Goal: Task Accomplishment & Management: Manage account settings

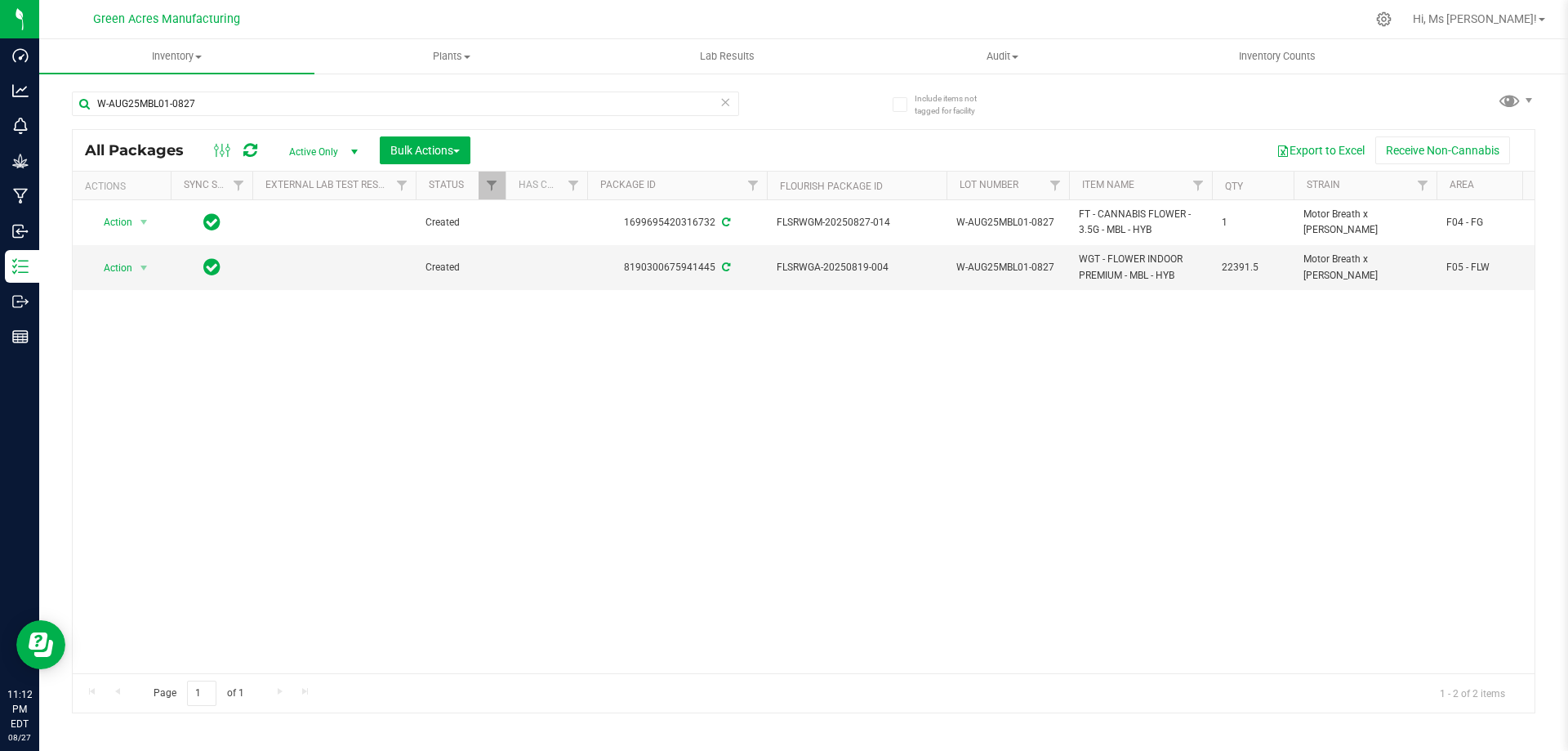
click at [1453, 365] on div "Action Action Adjust qty Create package Edit attributes Global inventory Locate…" at bounding box center [803, 437] width 1461 height 473
click at [164, 55] on span "Inventory" at bounding box center [176, 56] width 275 height 15
click at [169, 199] on span "From bill of materials" at bounding box center [112, 196] width 148 height 14
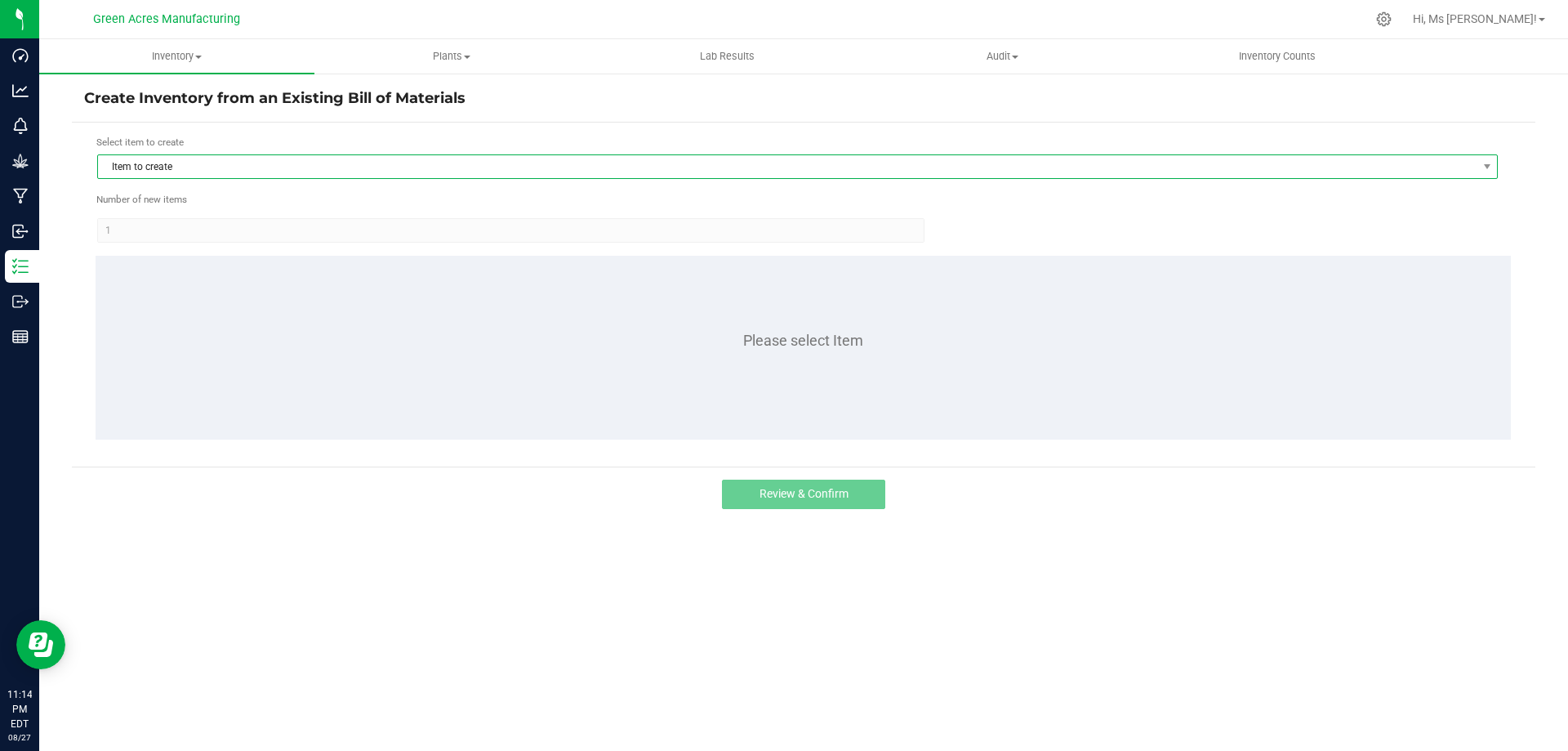
click at [226, 168] on span "Item to create" at bounding box center [788, 167] width 1379 height 23
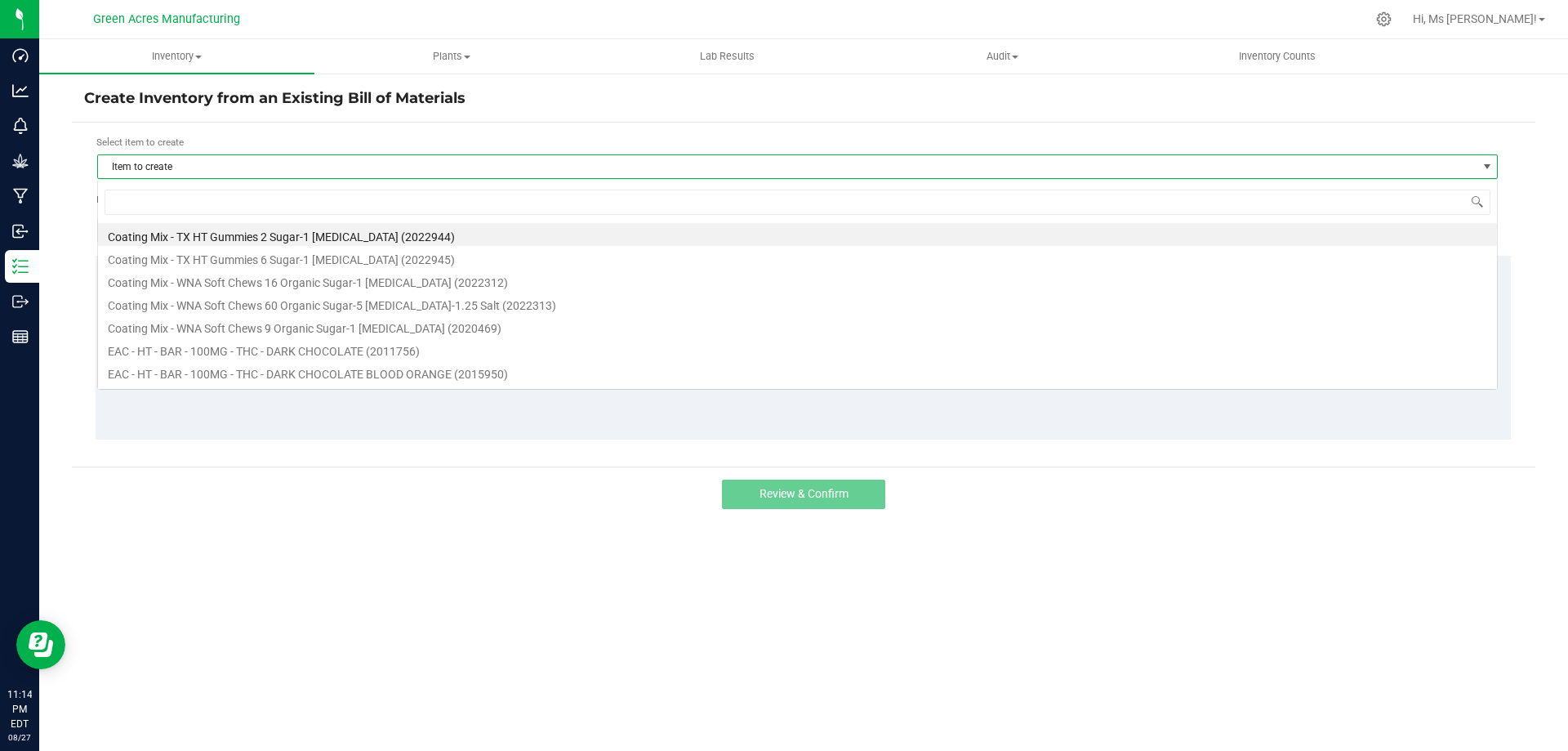
scroll to position [25, 1400]
type input "FIC"
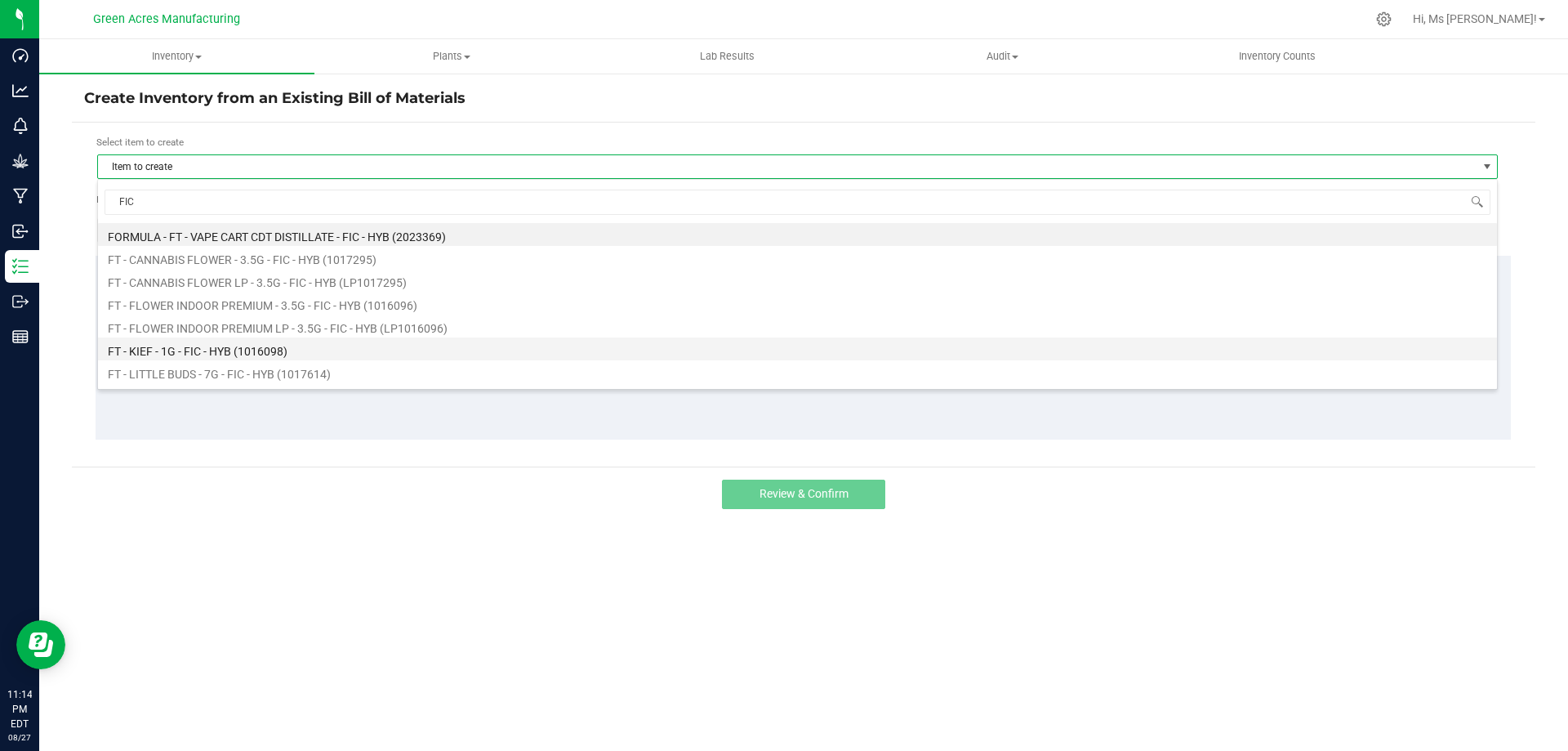
scroll to position [82, 0]
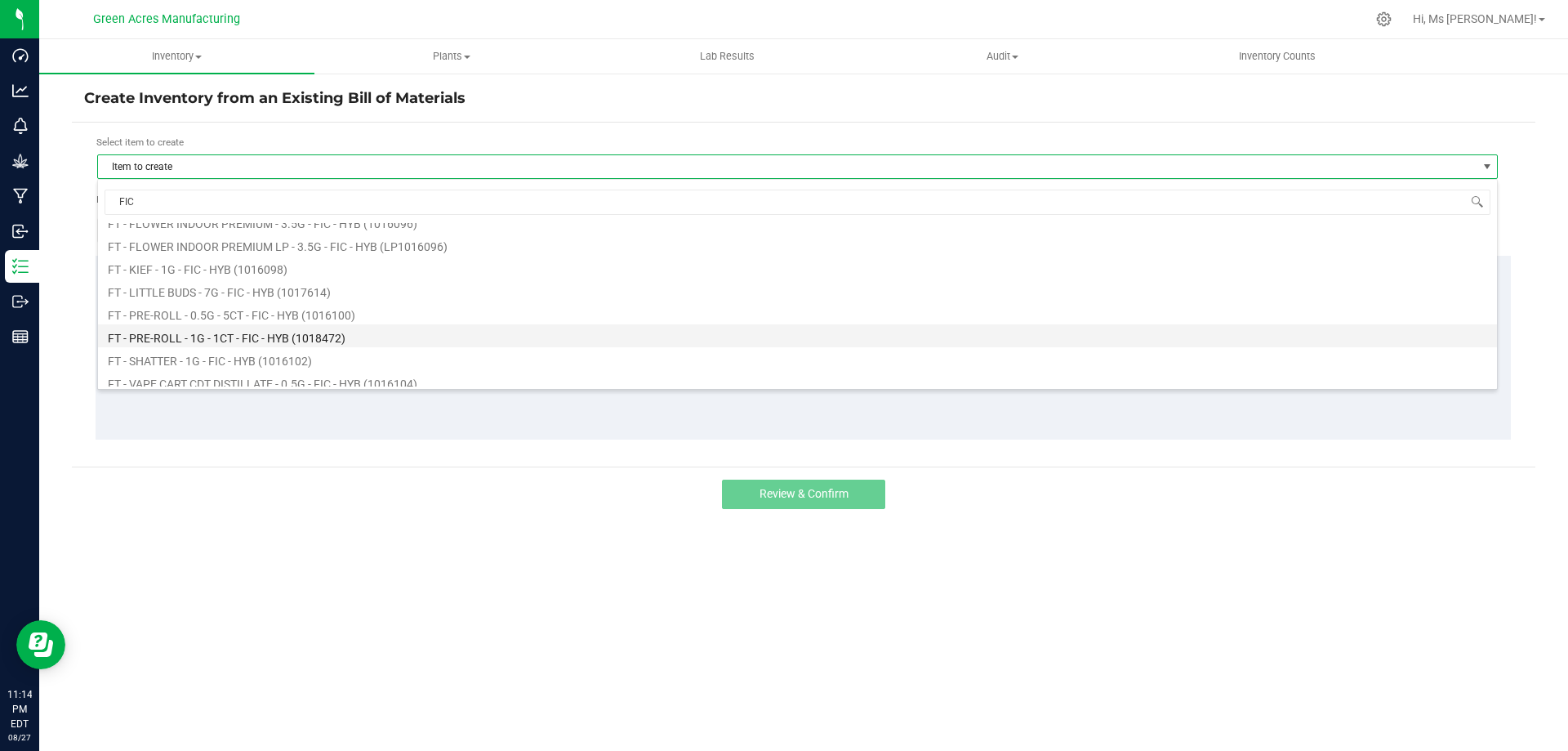
click at [338, 331] on li "FT - PRE-ROLL - 1G - 1CT - FIC - HYB (1018472)" at bounding box center [798, 336] width 1399 height 23
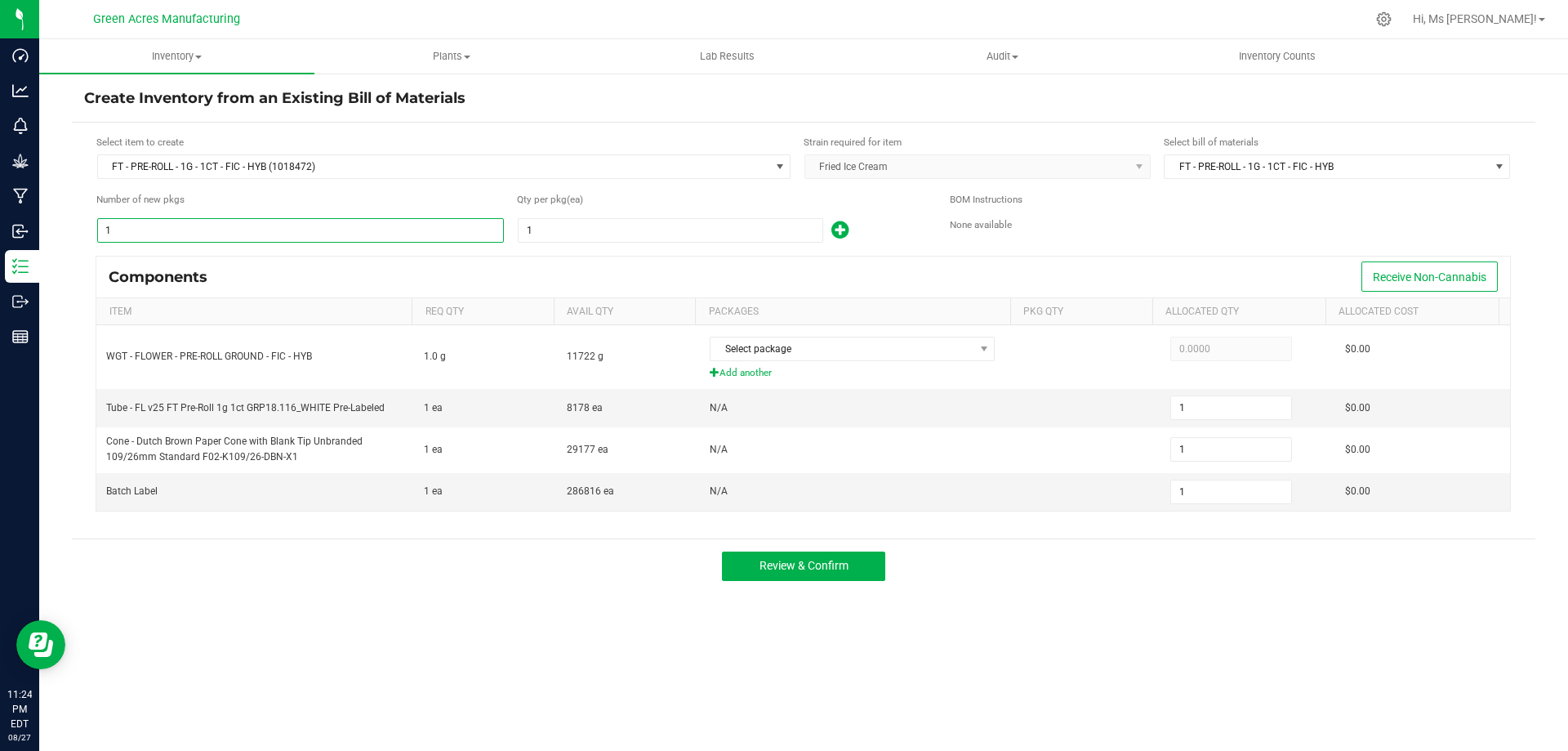
click at [255, 231] on input "1" at bounding box center [301, 231] width 405 height 23
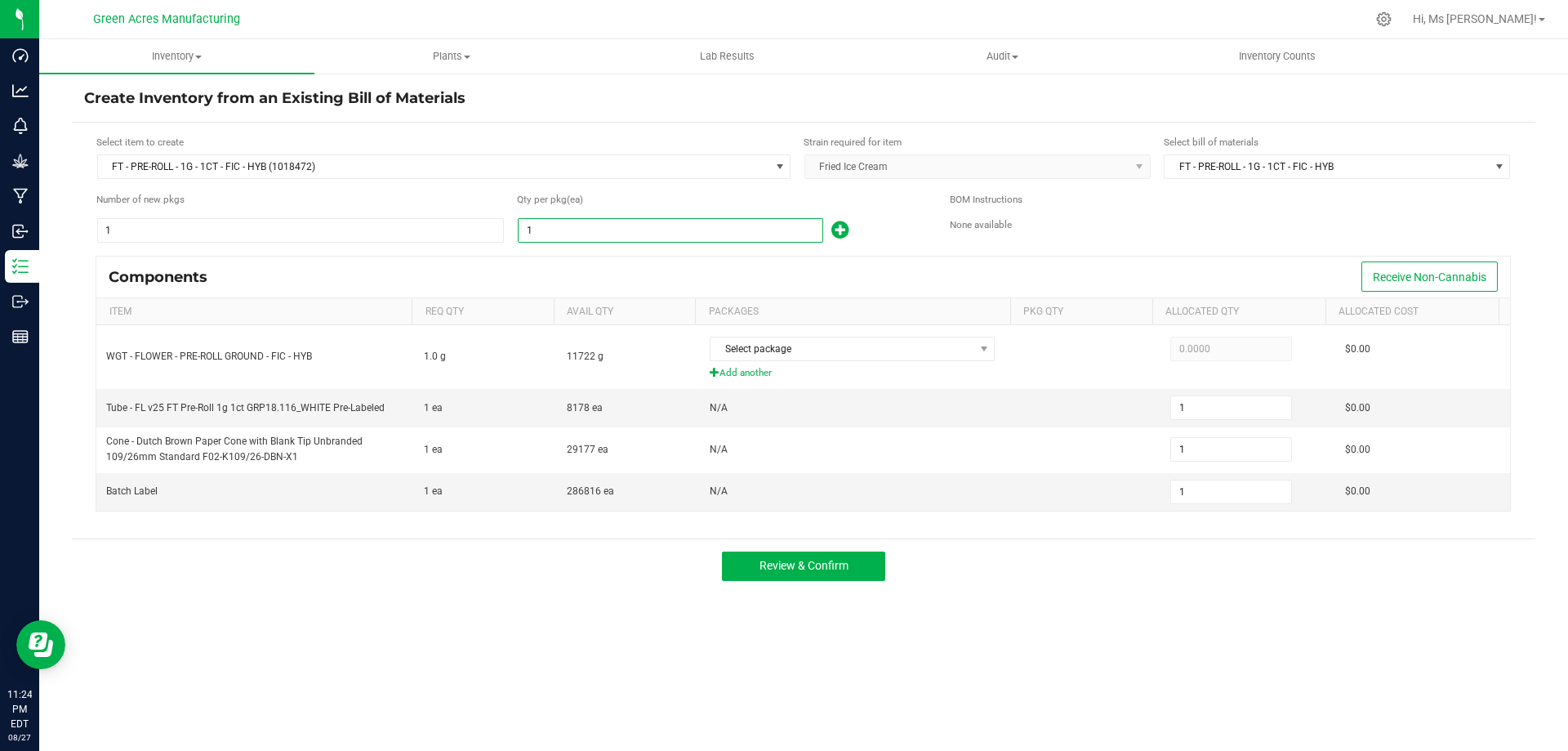
click at [671, 231] on input "1" at bounding box center [670, 231] width 303 height 23
type input "6"
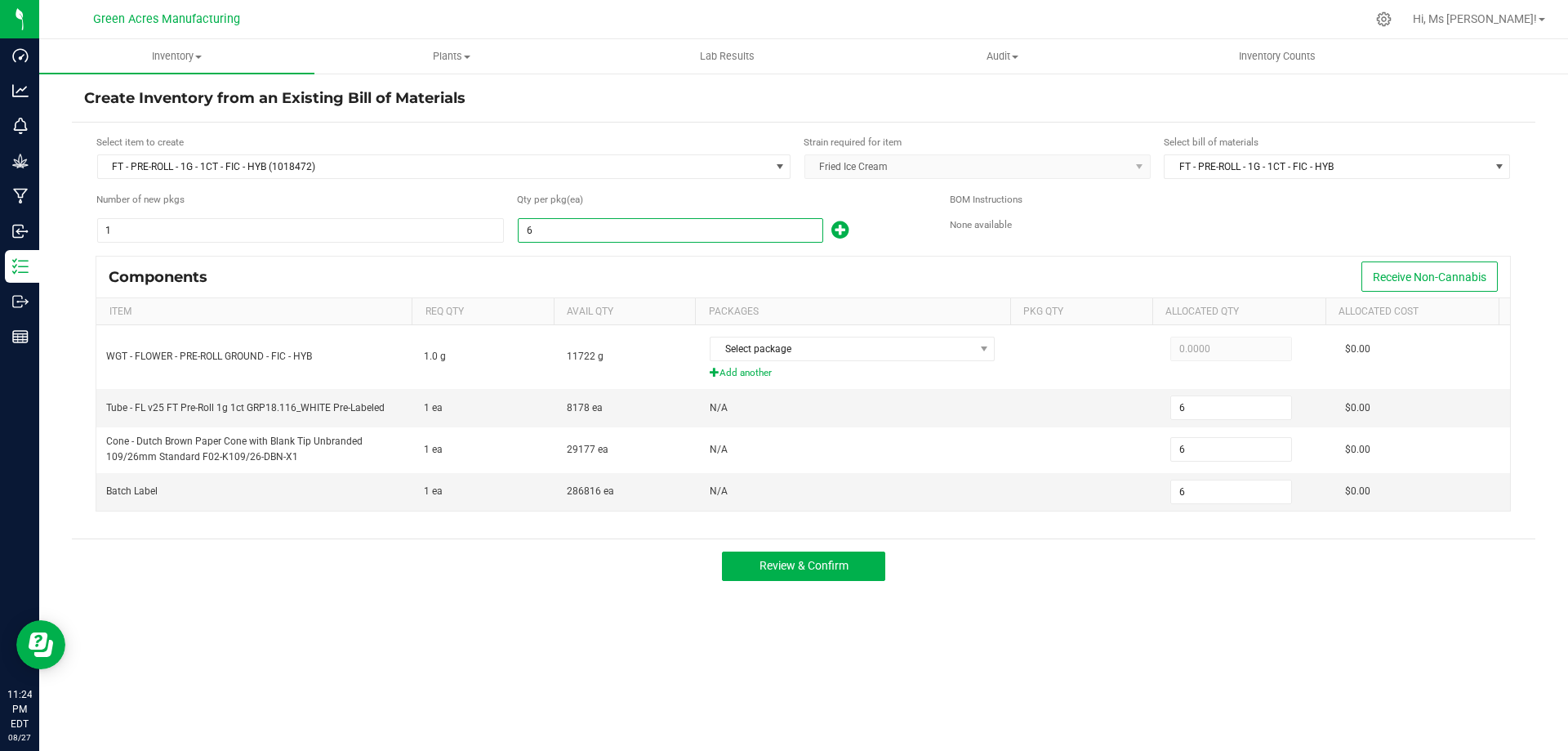
type input "60"
type input "603"
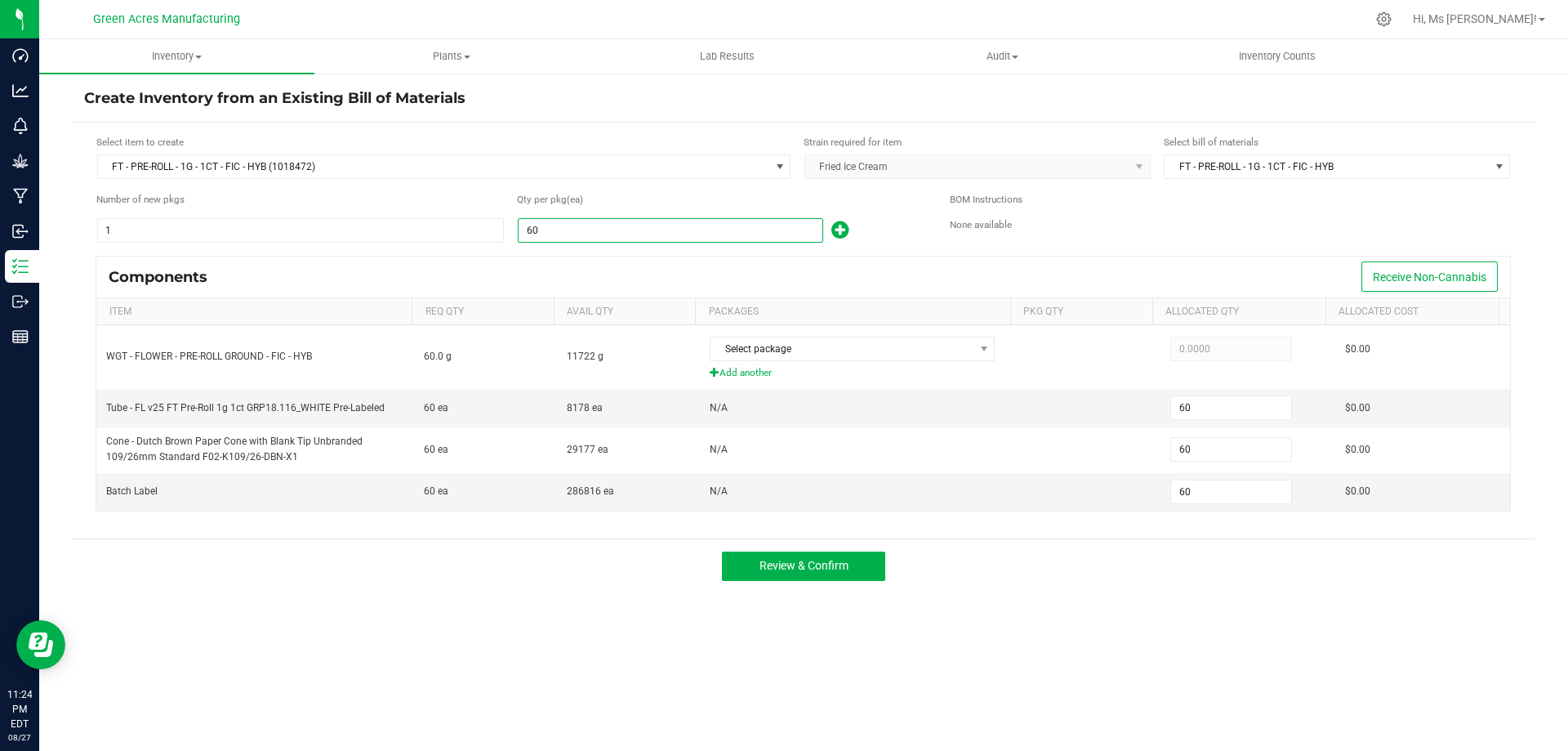
type input "603"
type input "6037"
type input "6,037"
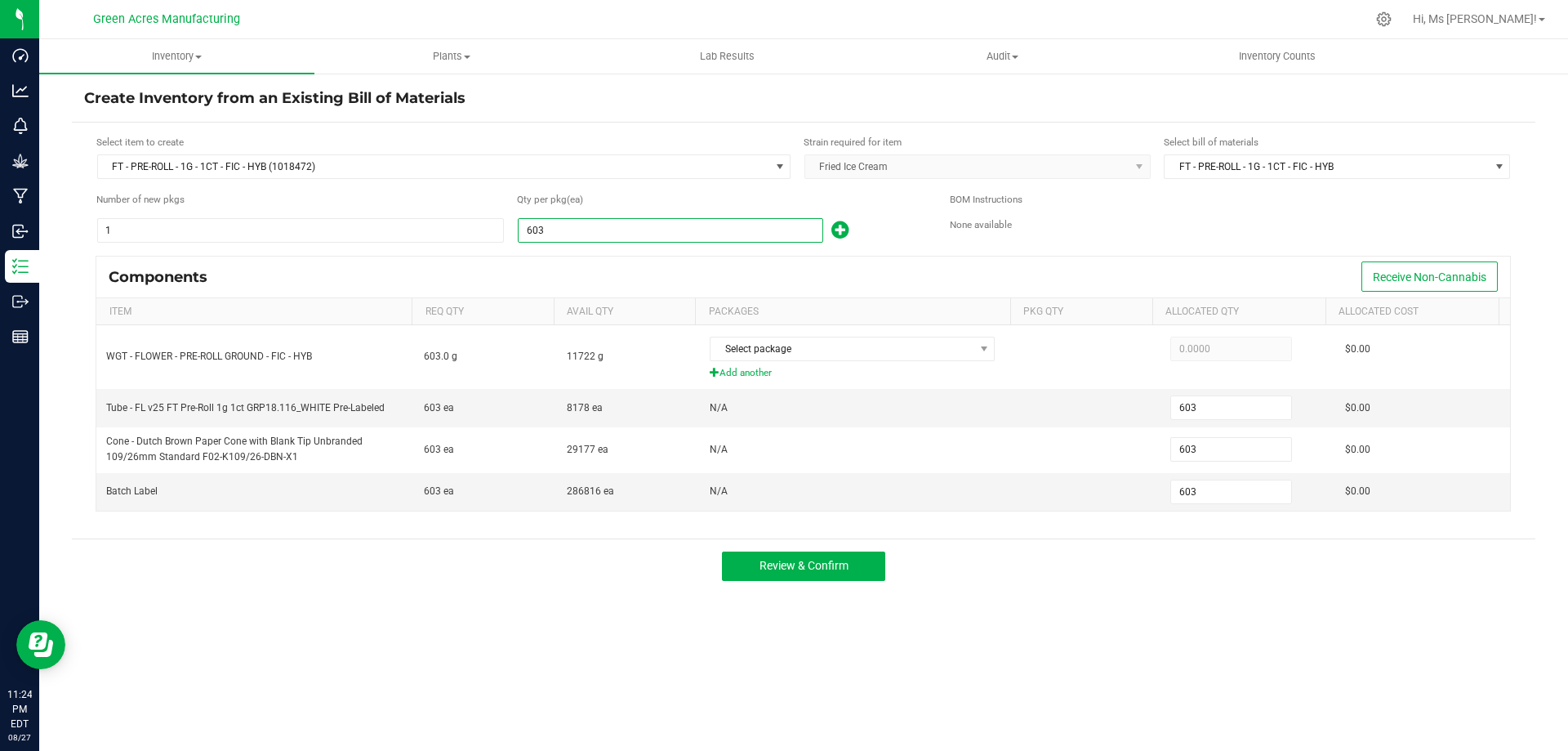
type input "6,037"
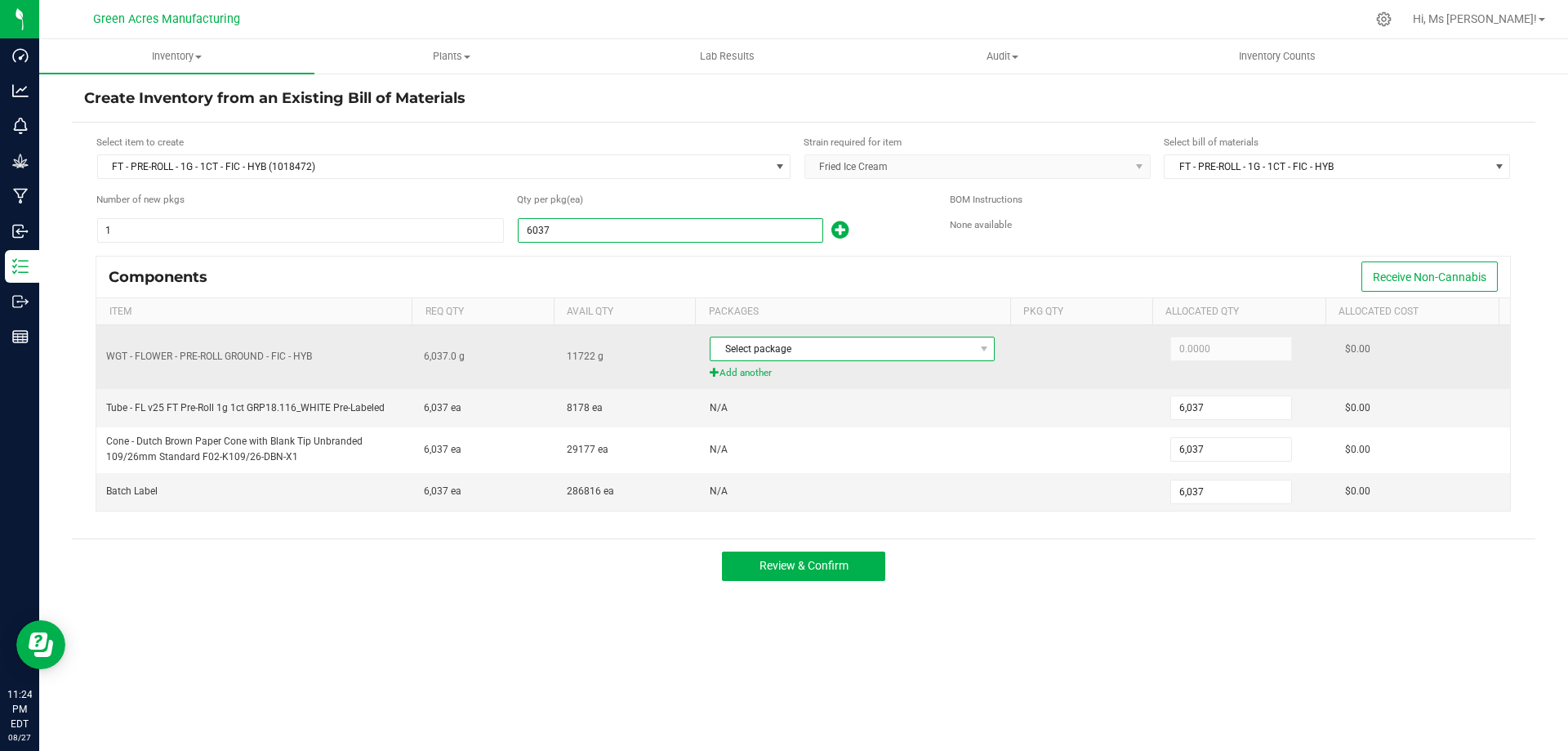
type input "6,037"
click at [865, 359] on span "Select package" at bounding box center [841, 349] width 263 height 23
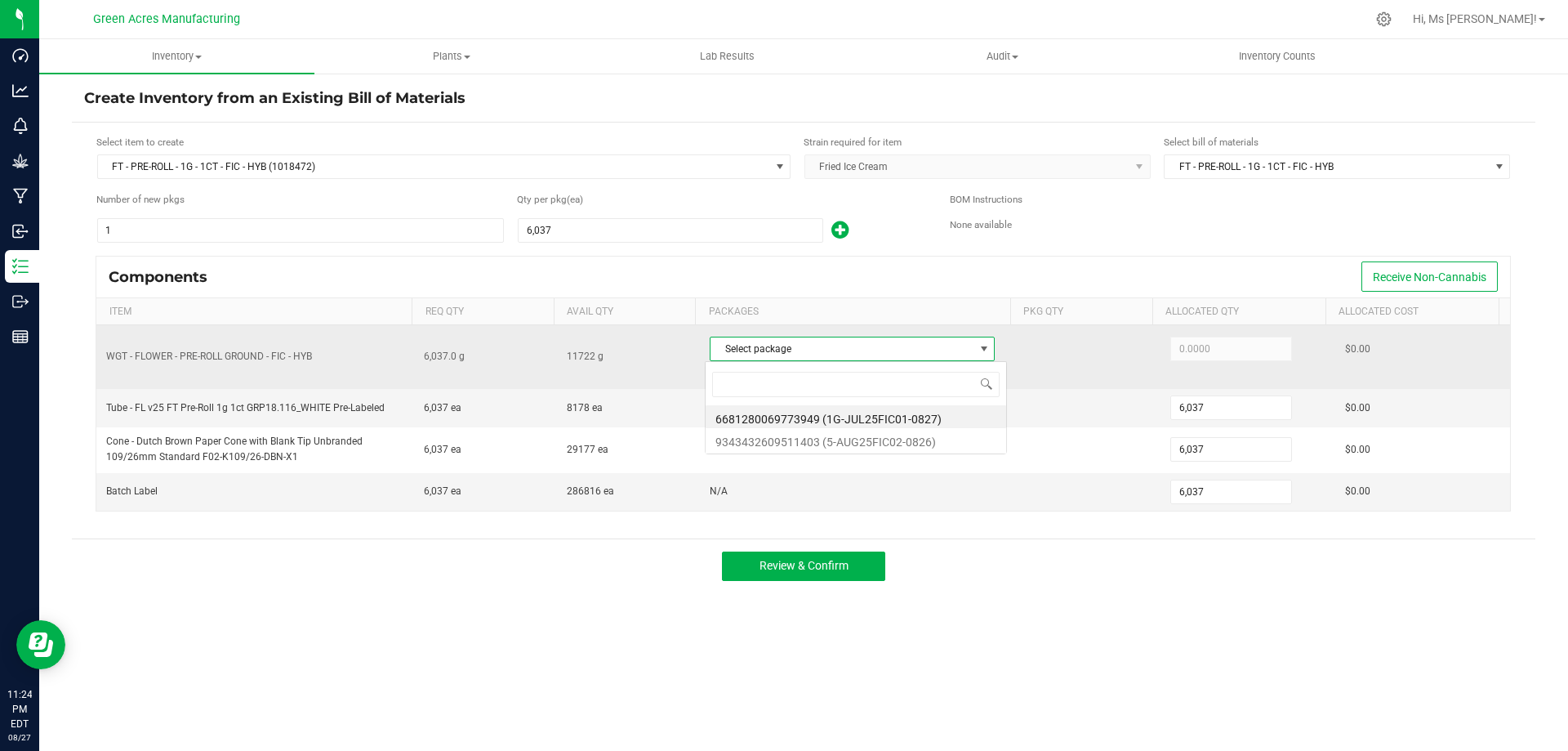
scroll to position [25, 282]
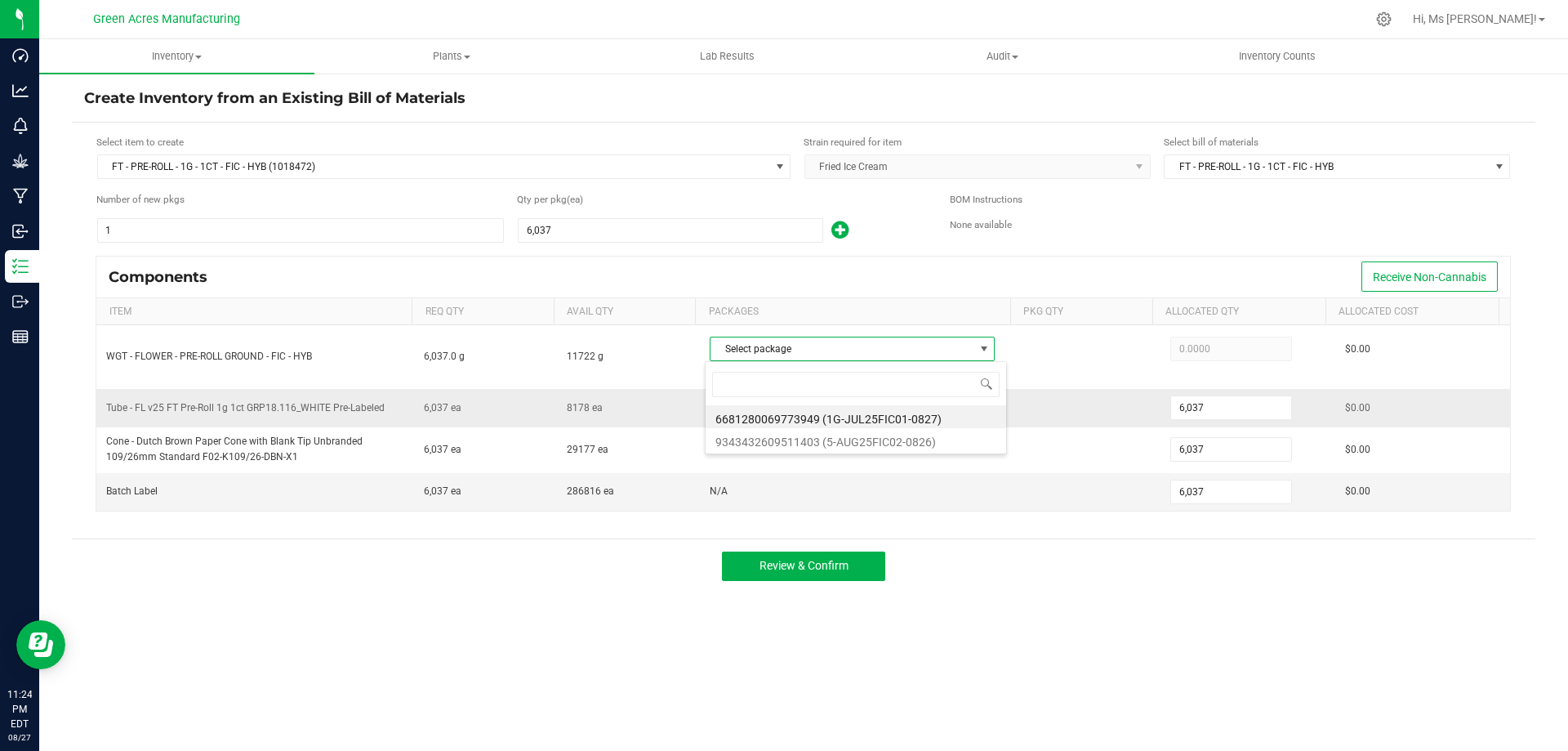
click at [946, 416] on li "6681280069773949 (1G-JUL25FIC01-0827)" at bounding box center [856, 417] width 301 height 23
type input "6,037.0000"
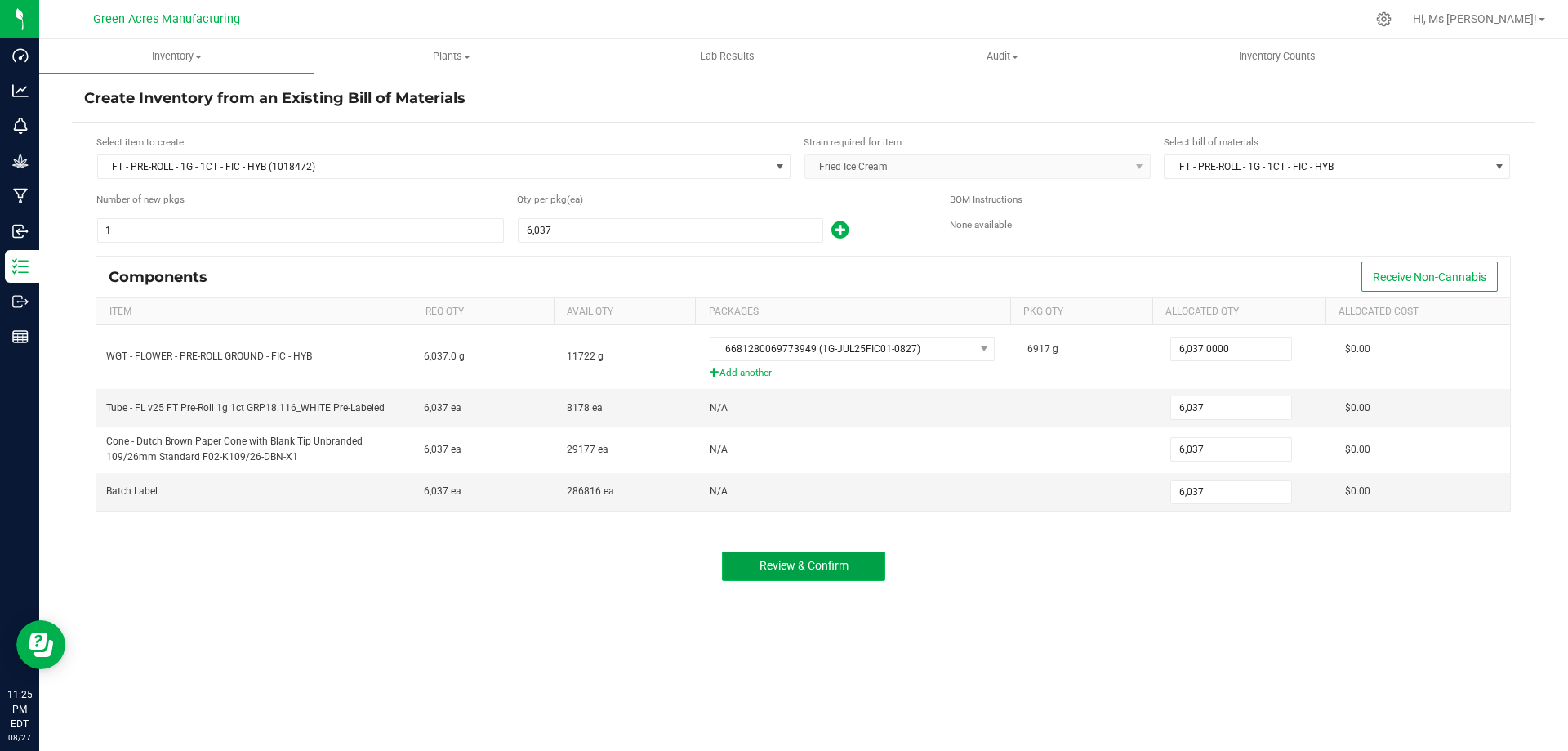
click at [812, 559] on span "Review & Confirm" at bounding box center [804, 566] width 89 height 13
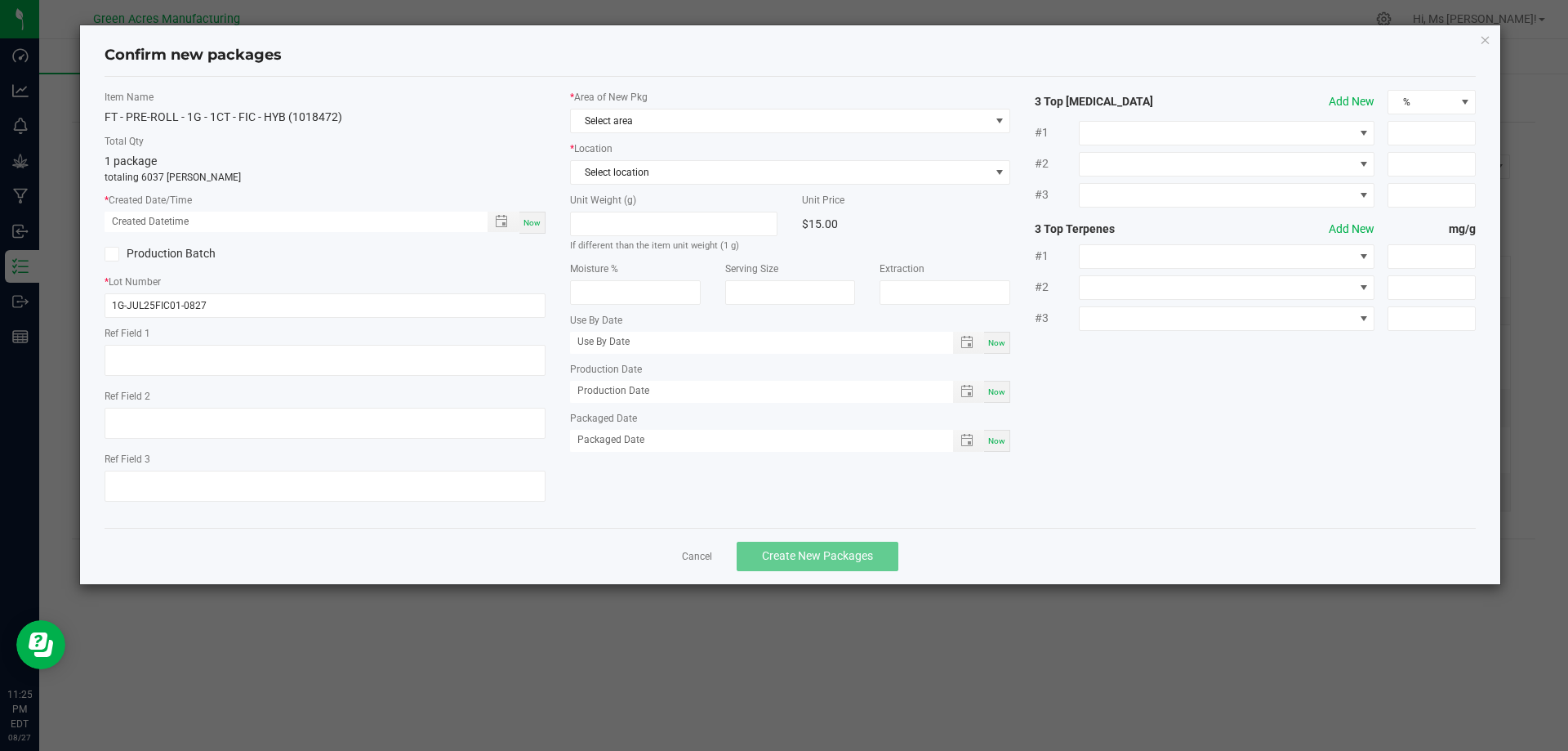
click at [525, 223] on span "Now" at bounding box center [531, 222] width 17 height 9
type input "08/27/2025 11:25 PM"
click at [711, 113] on span "Select area" at bounding box center [780, 121] width 419 height 23
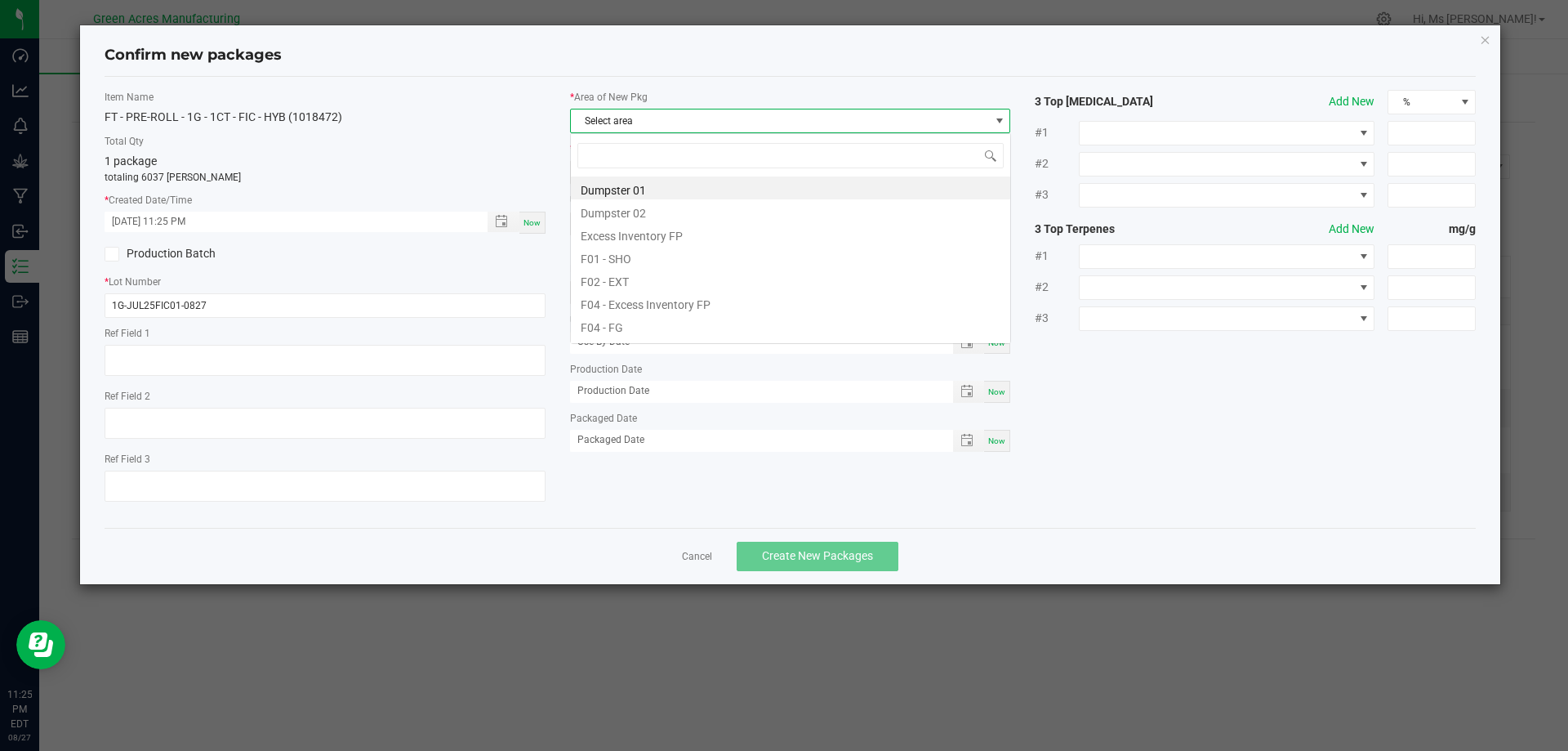
scroll to position [25, 441]
type input "PA"
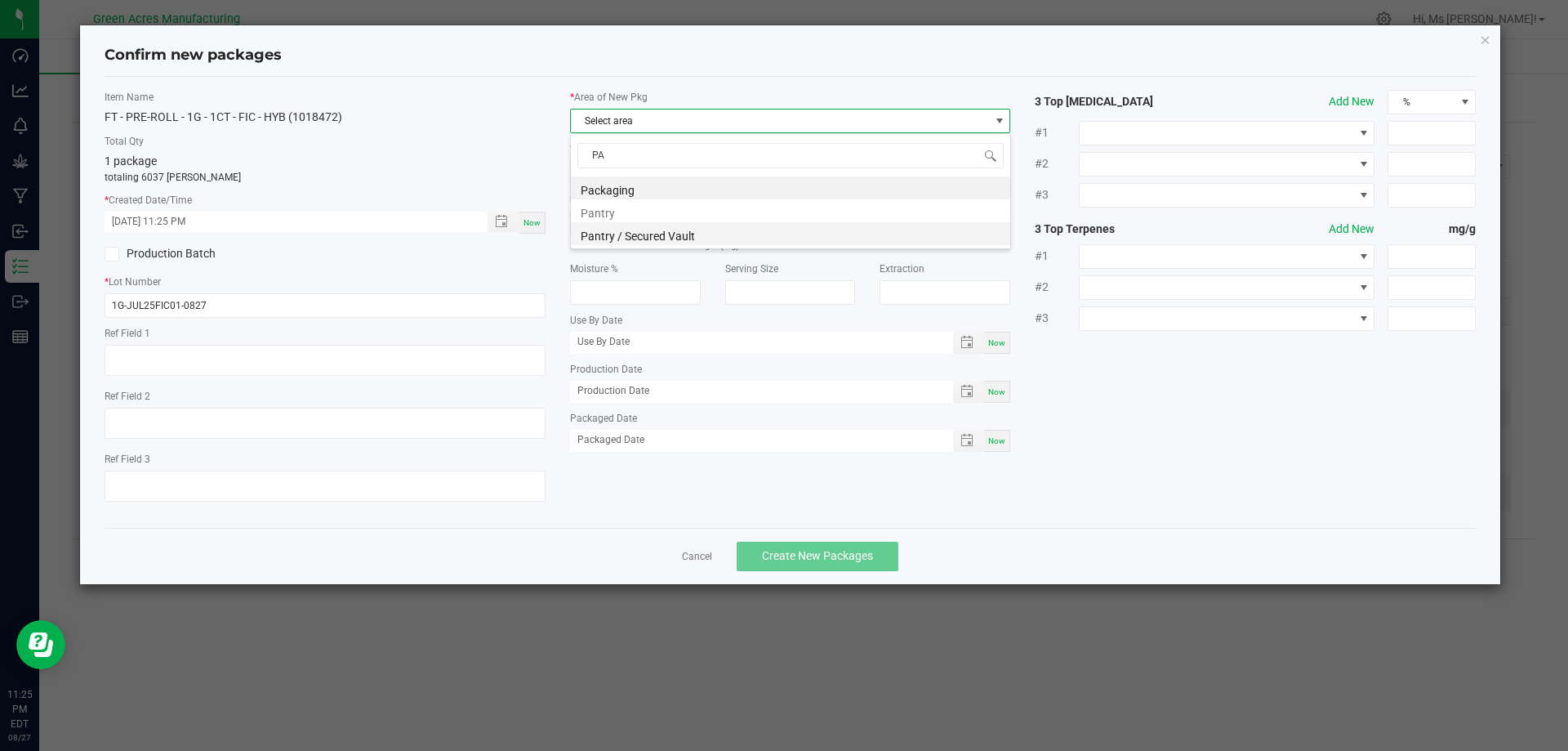
click at [671, 237] on li "Pantry / Secured Vault" at bounding box center [790, 234] width 439 height 23
click at [676, 174] on span "Select location" at bounding box center [780, 173] width 419 height 23
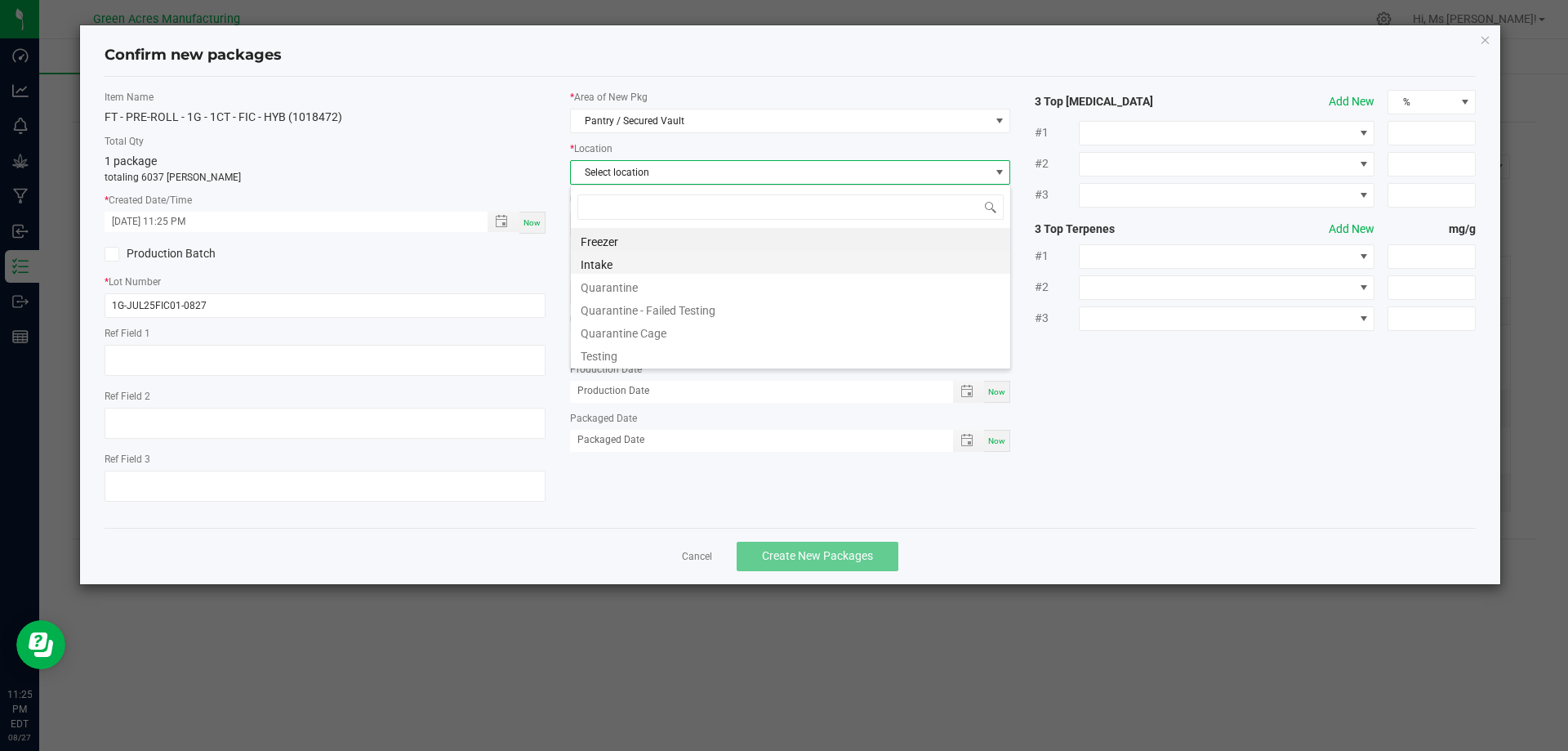
click at [658, 261] on li "Intake" at bounding box center [790, 262] width 439 height 23
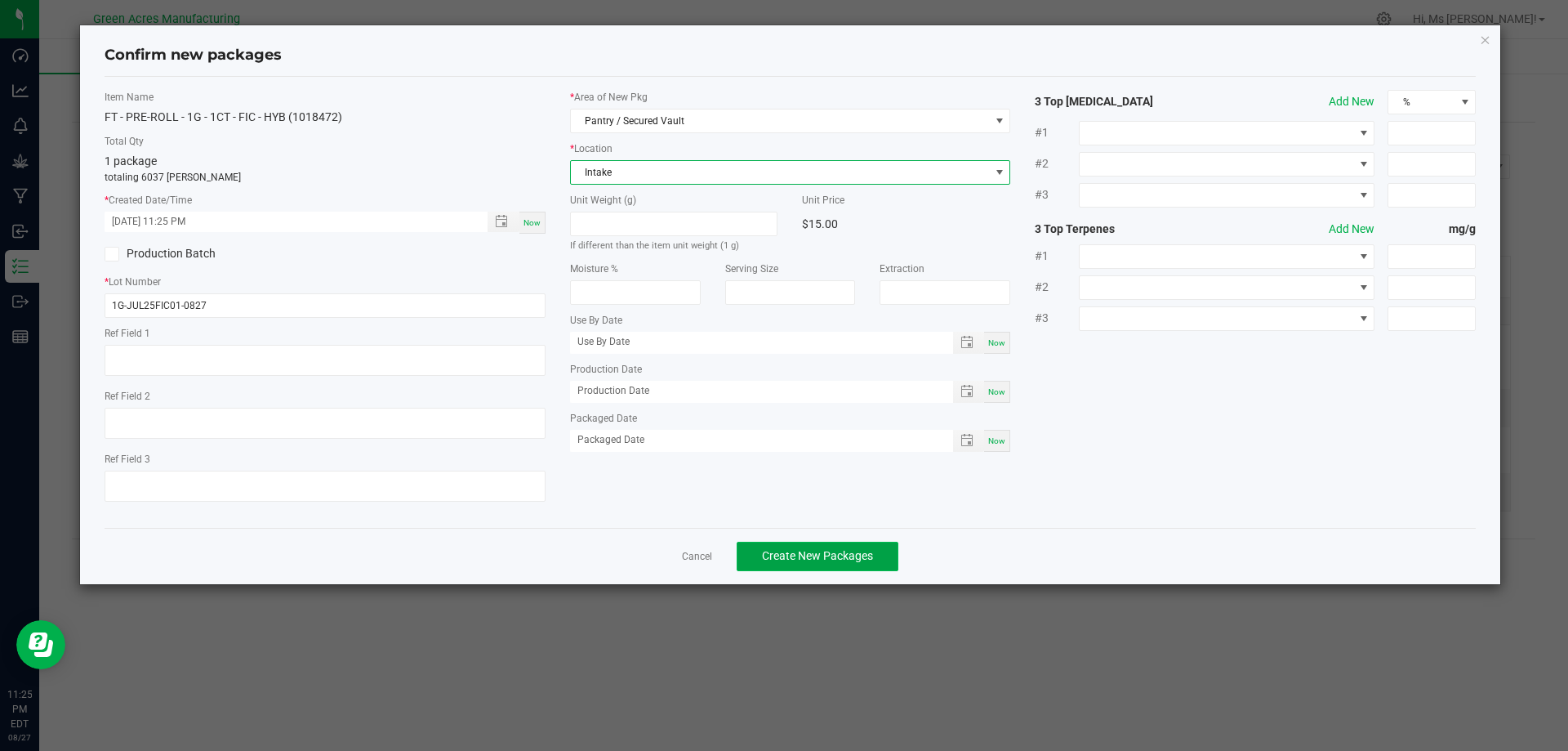
click at [798, 558] on span "Create New Packages" at bounding box center [817, 556] width 111 height 13
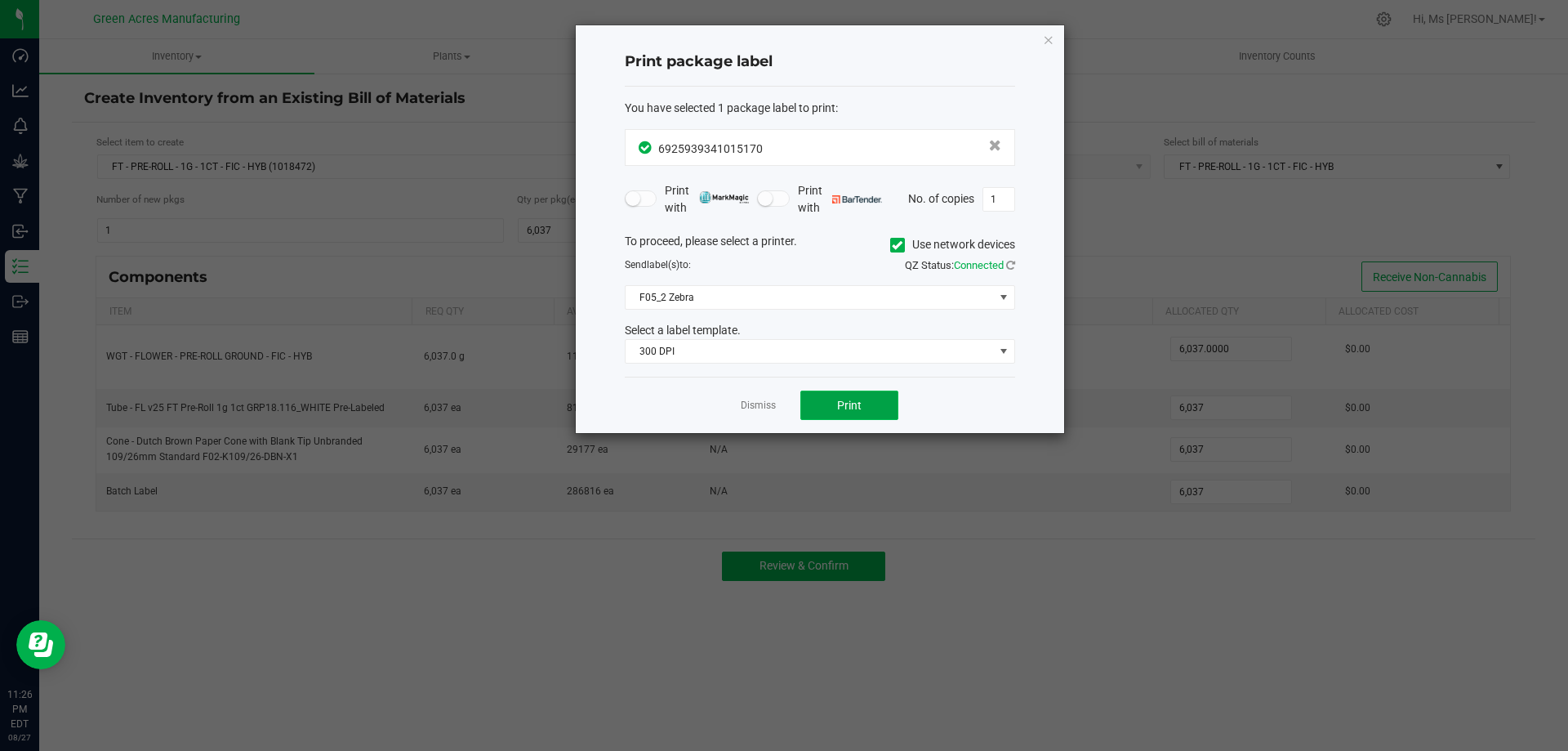
click at [878, 401] on button "Print" at bounding box center [849, 405] width 98 height 30
click at [879, 400] on button "Print" at bounding box center [849, 405] width 98 height 30
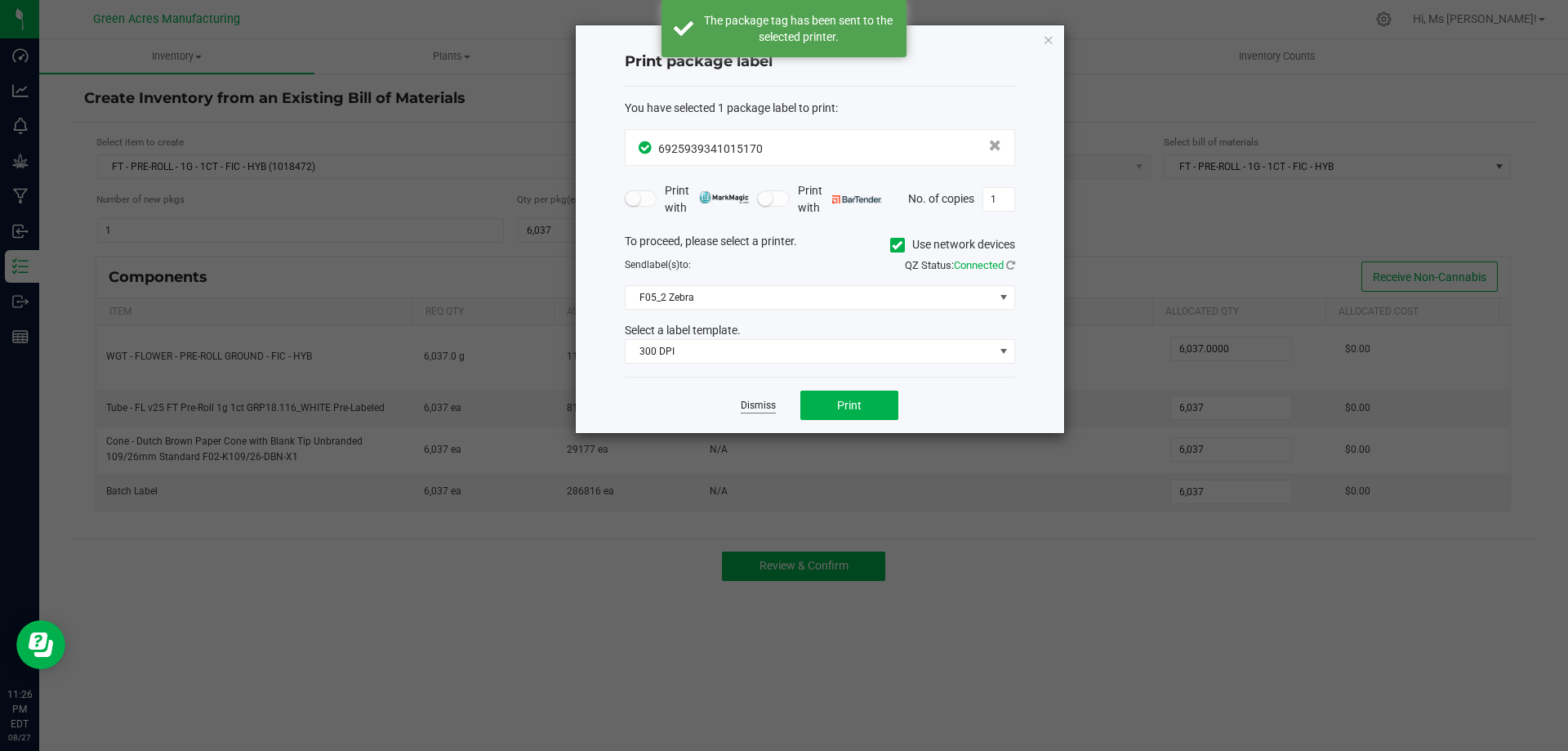
click at [758, 409] on link "Dismiss" at bounding box center [758, 405] width 35 height 14
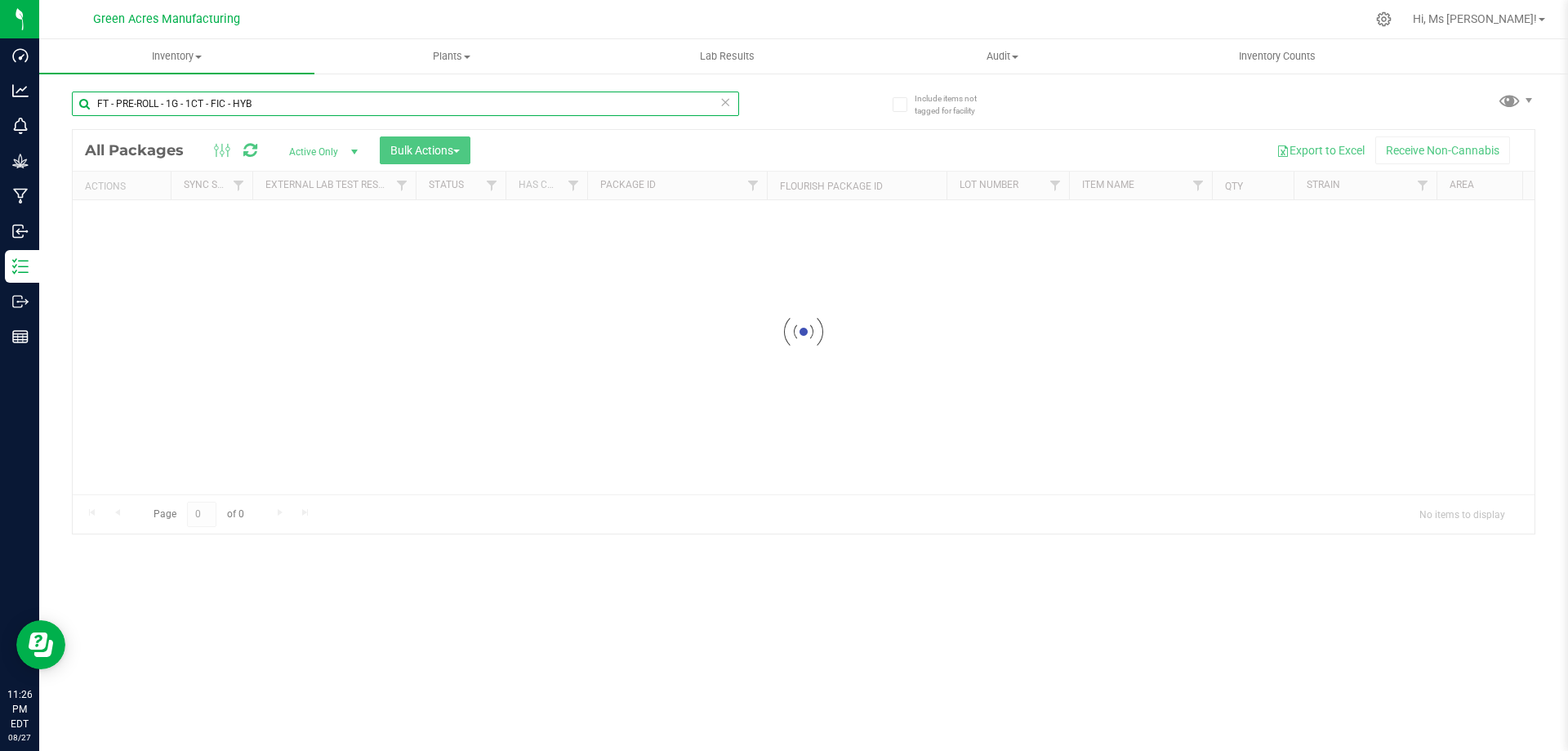
click at [334, 94] on input "FT - PRE-ROLL - 1G - 1CT - FIC - HYB" at bounding box center [405, 104] width 667 height 25
click at [333, 94] on input "FT - PRE-ROLL - 1G - 1CT - FIC - HYB" at bounding box center [405, 104] width 667 height 25
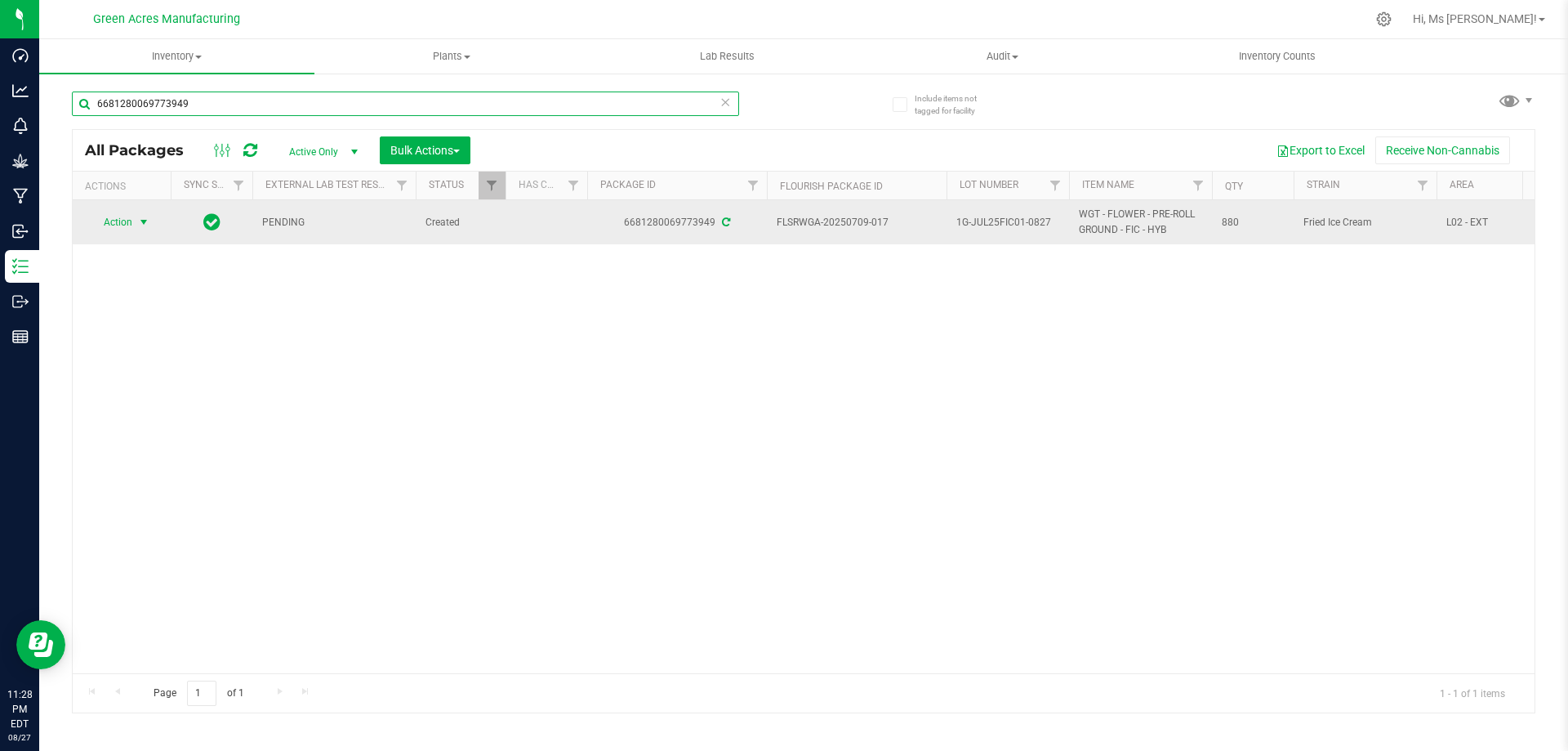
type input "6681280069773949"
click at [114, 214] on span "Action" at bounding box center [111, 222] width 44 height 23
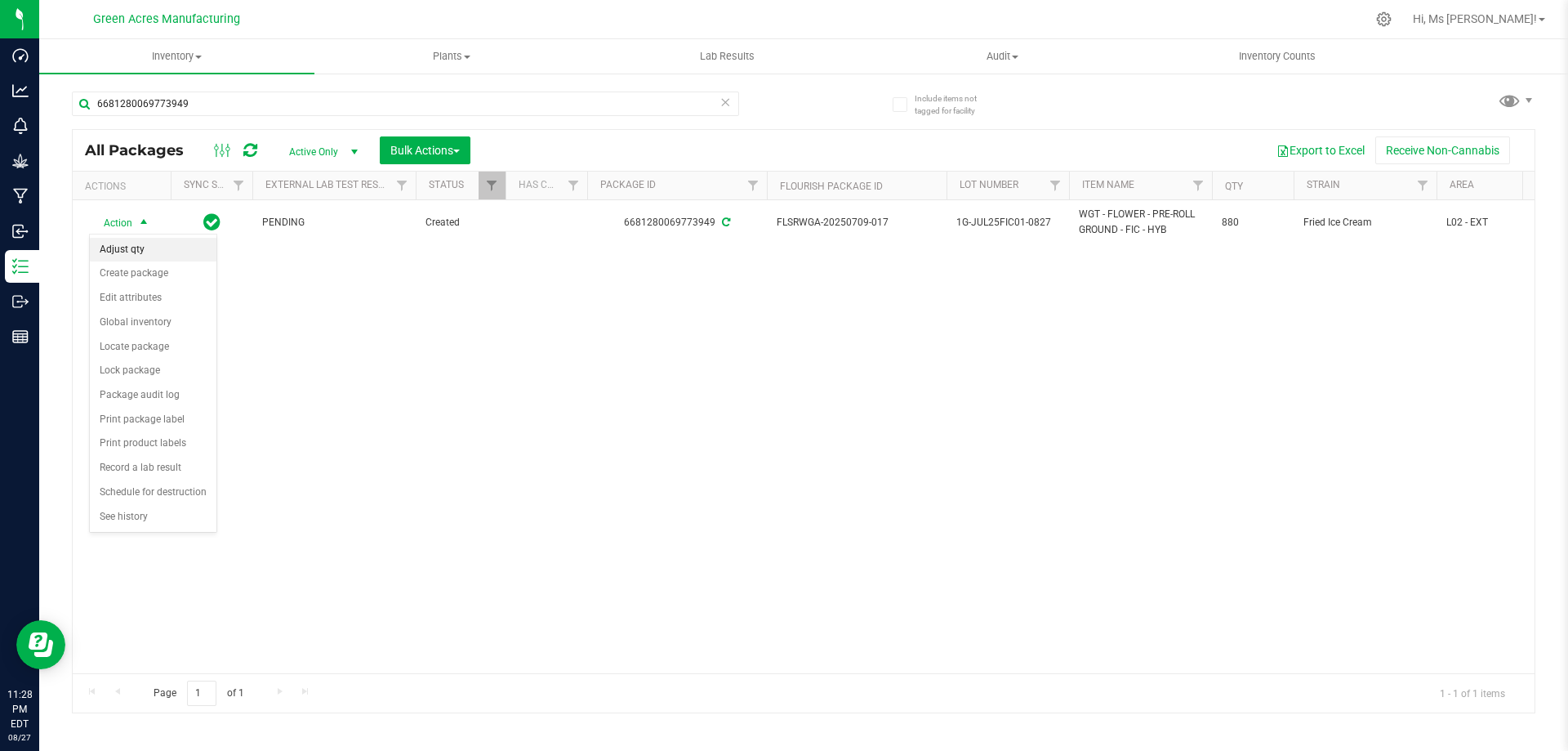
click at [138, 255] on li "Adjust qty" at bounding box center [153, 250] width 126 height 25
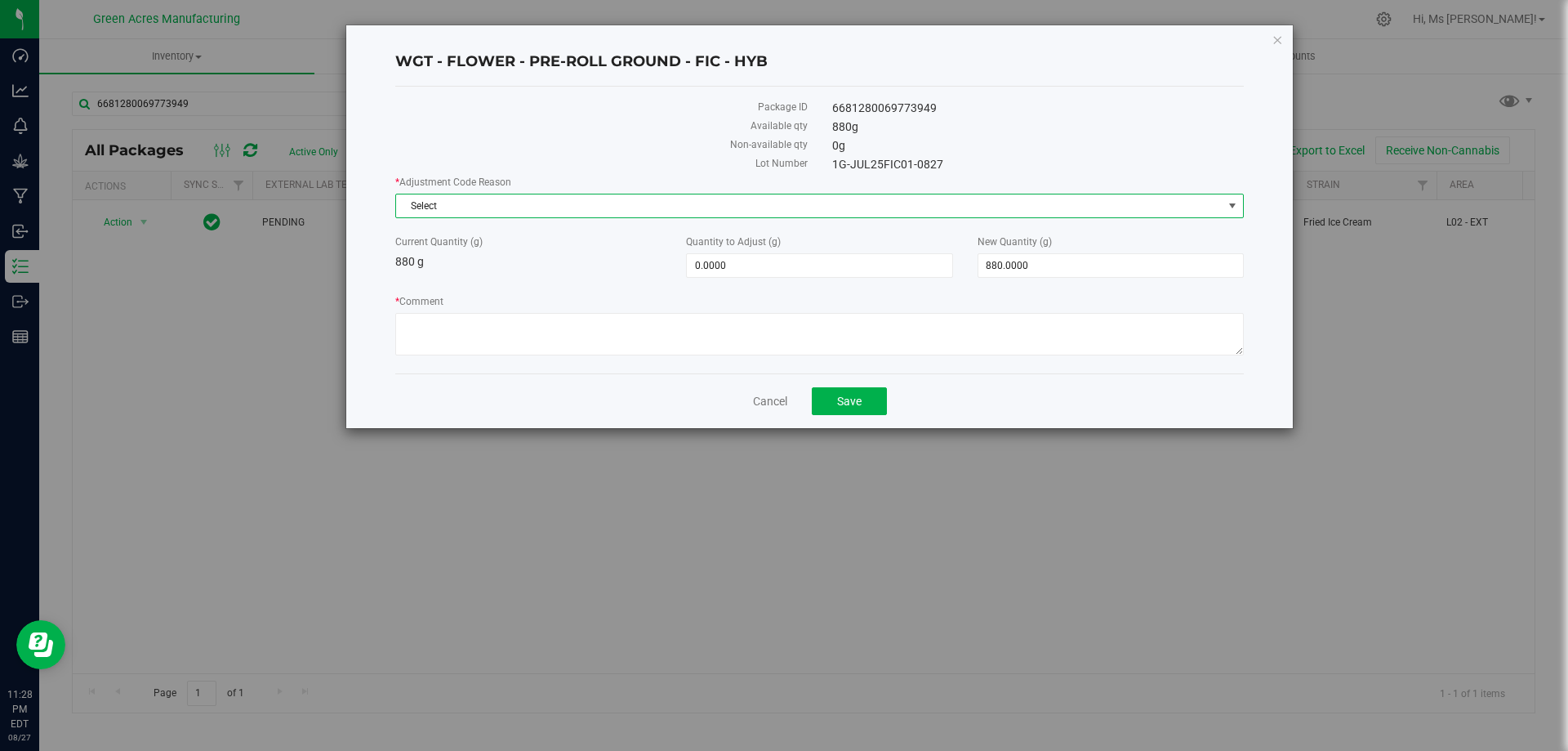
click at [531, 212] on span "Select" at bounding box center [809, 206] width 827 height 23
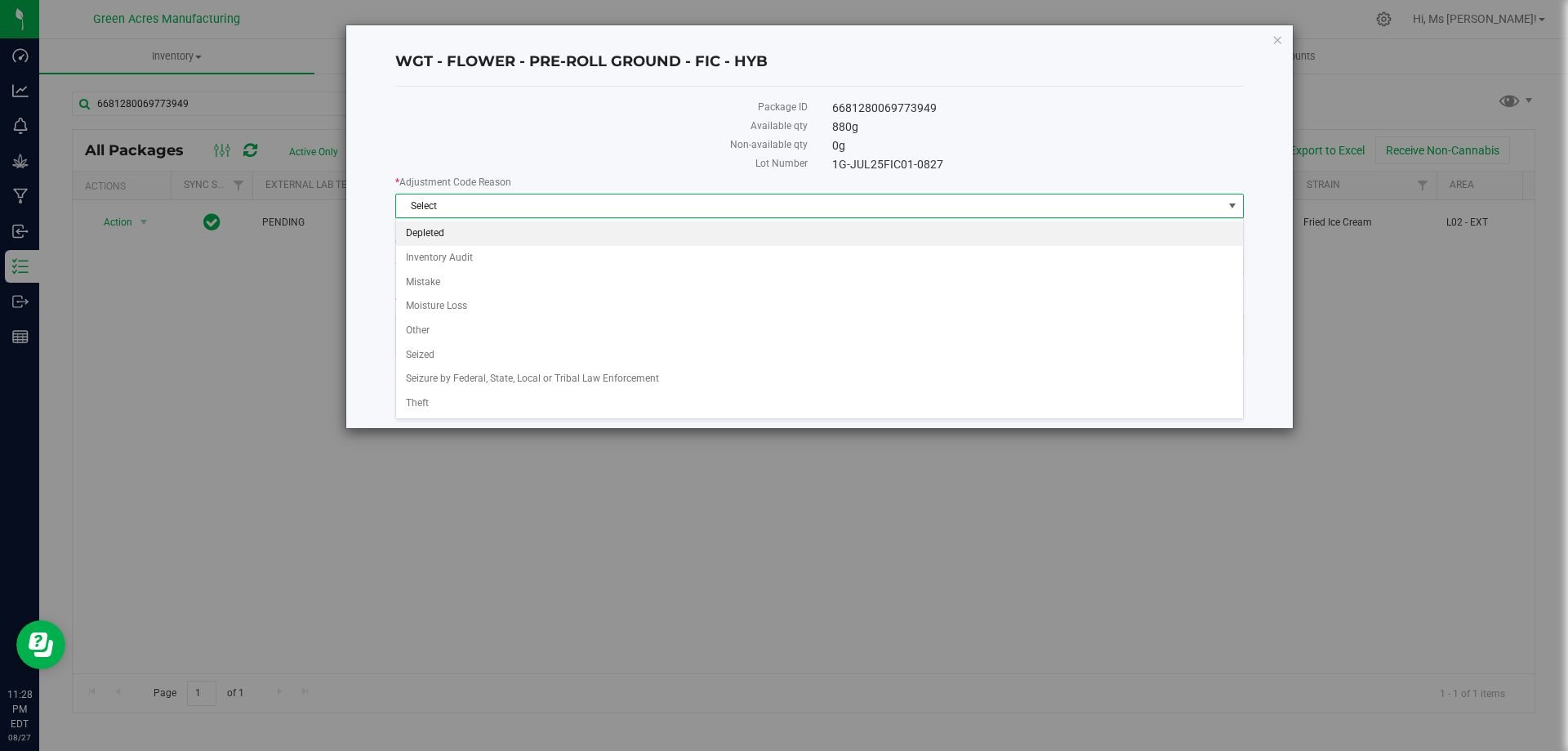
click at [523, 228] on li "Depleted" at bounding box center [819, 234] width 846 height 25
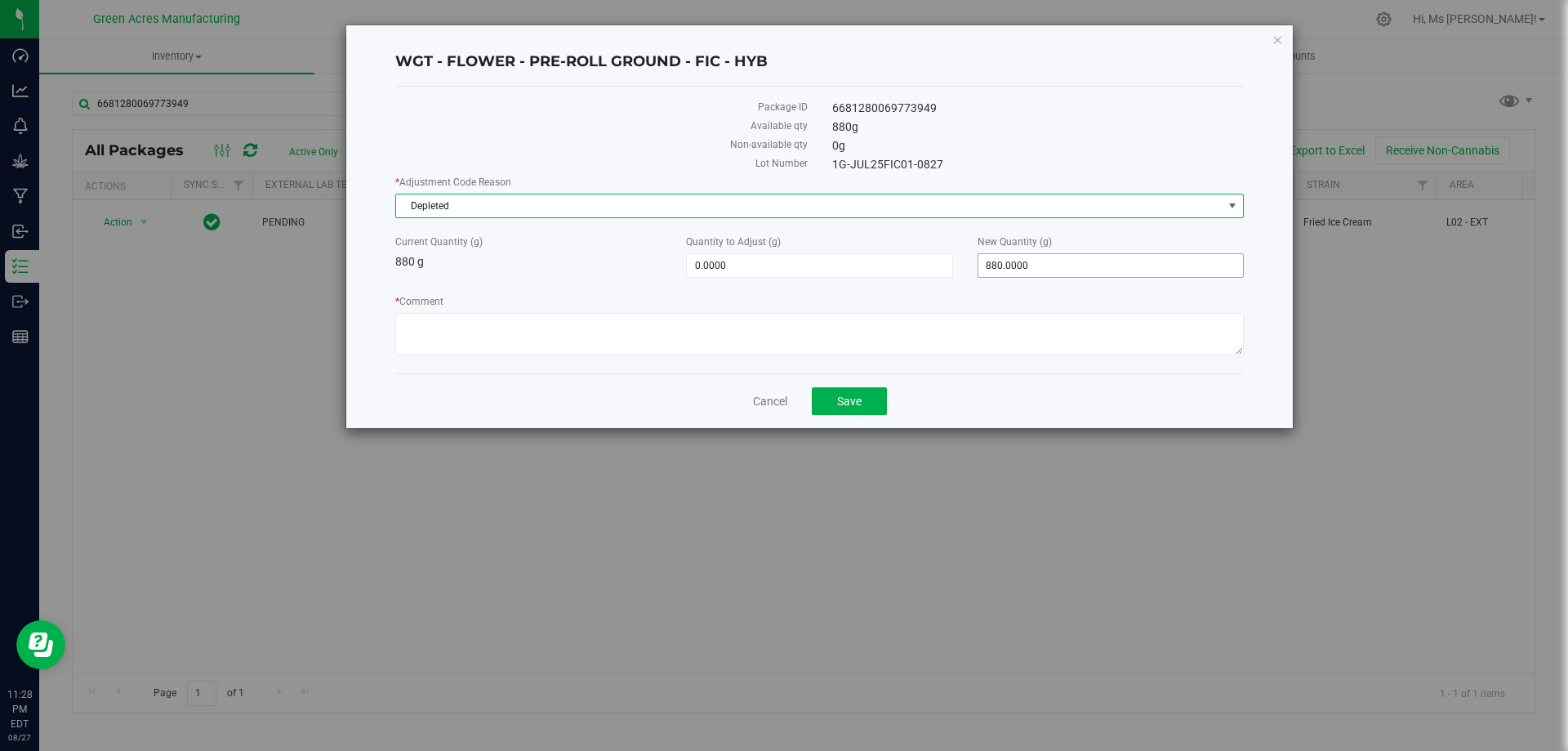
click at [1008, 266] on span "880.0000 880" at bounding box center [1110, 265] width 266 height 25
click at [1008, 266] on input "880" at bounding box center [1110, 265] width 265 height 23
type input "130"
type input "-750.0000"
type input "130.0000"
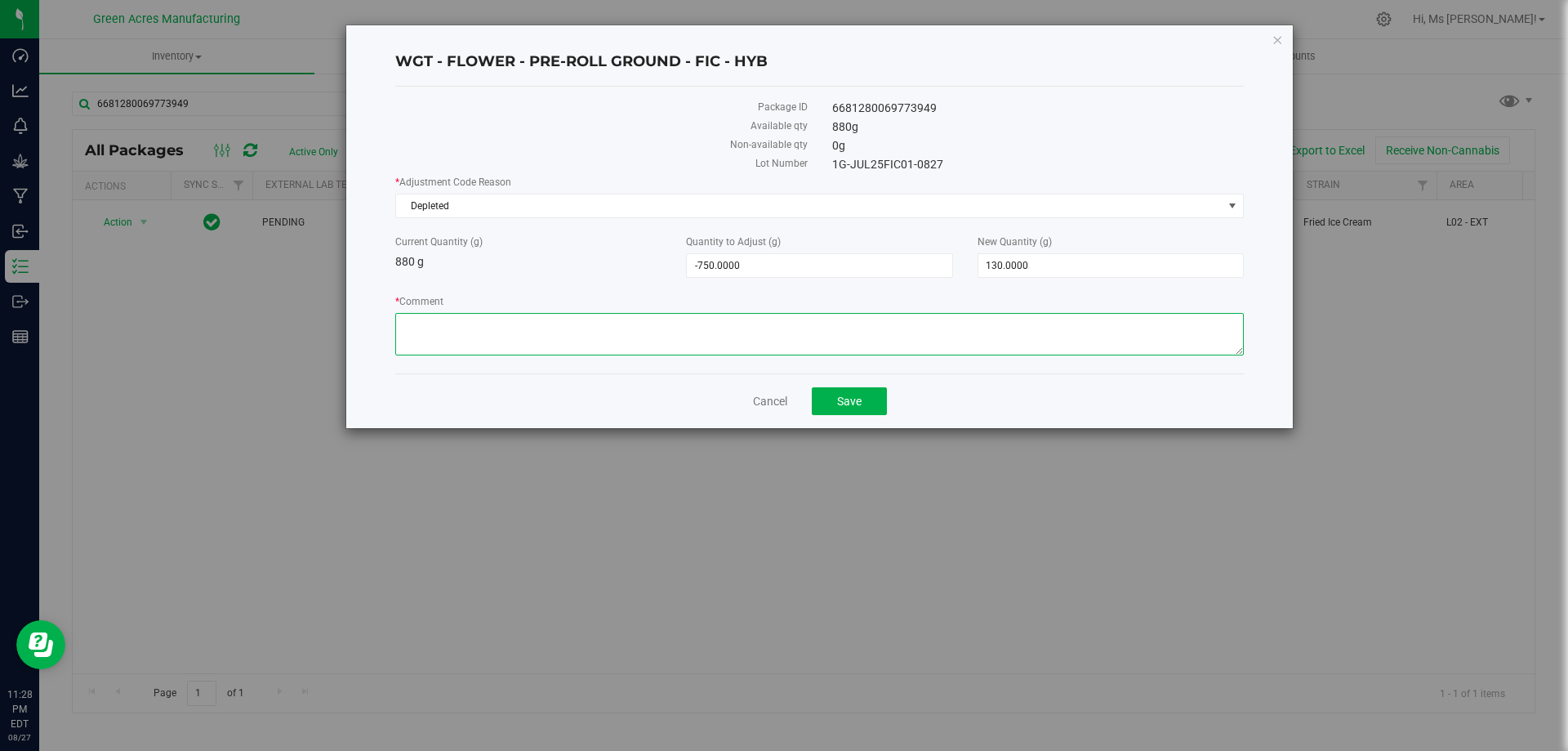
click at [927, 337] on textarea "* Comment" at bounding box center [819, 333] width 848 height 42
type textarea "used during pre-roll production"
click at [839, 403] on span "Save" at bounding box center [850, 401] width 25 height 13
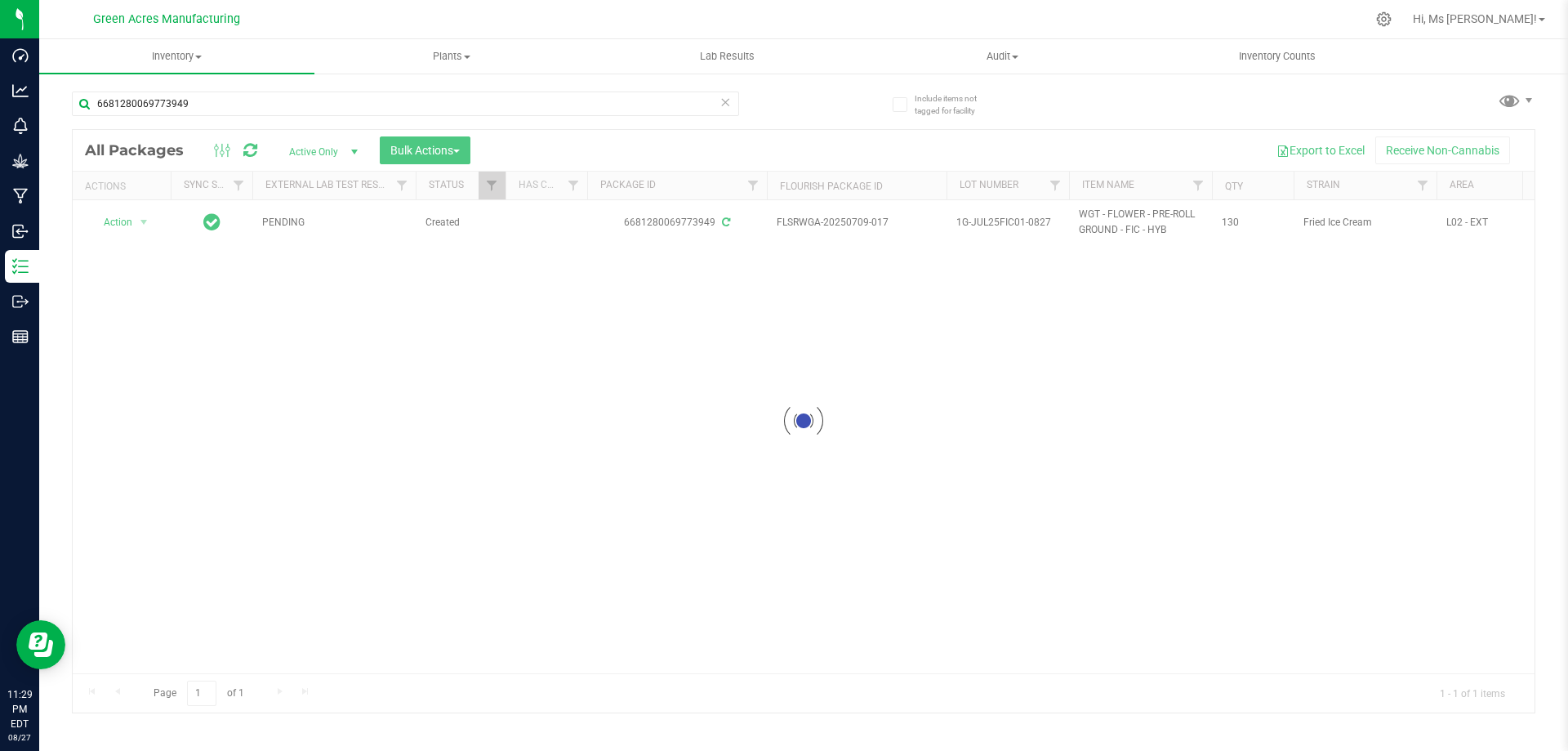
click at [667, 486] on div at bounding box center [803, 421] width 1461 height 582
click at [666, 484] on div at bounding box center [803, 421] width 1461 height 582
click at [665, 483] on div at bounding box center [803, 421] width 1461 height 582
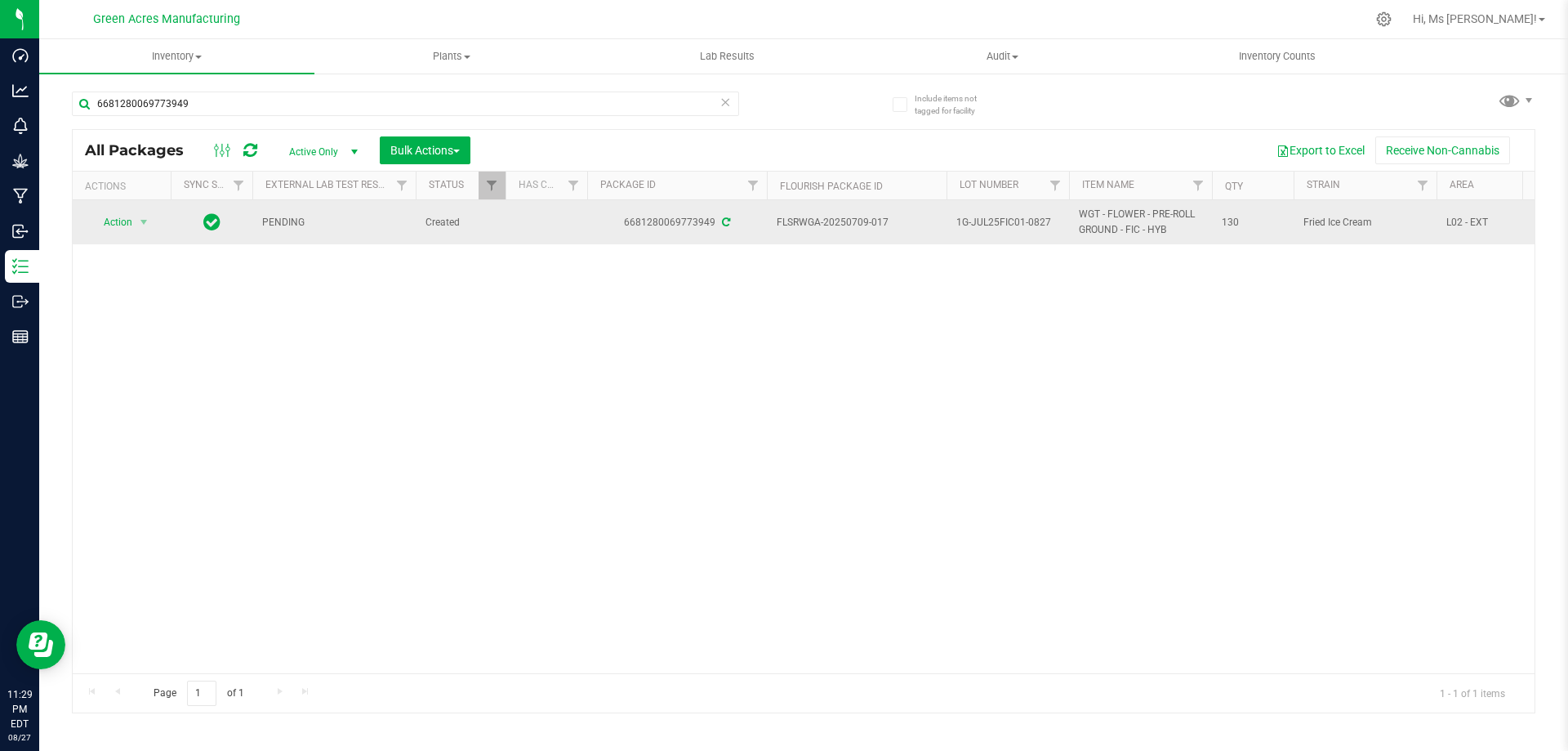
click at [125, 235] on td "Action Action Adjust qty Create package Edit attributes Global inventory Locate…" at bounding box center [122, 222] width 98 height 44
click at [120, 222] on span "Action" at bounding box center [111, 222] width 44 height 23
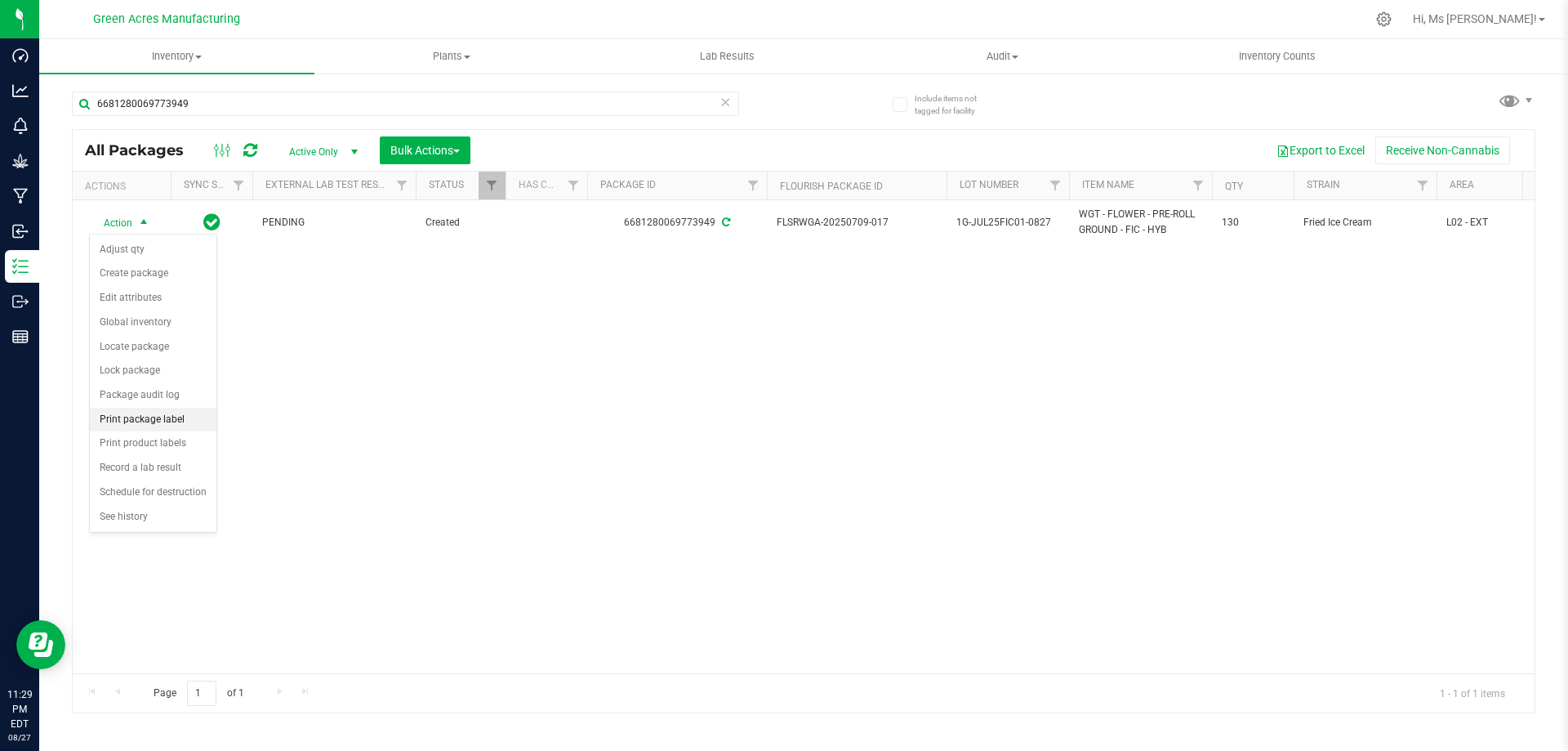
click at [169, 414] on li "Print package label" at bounding box center [153, 420] width 126 height 25
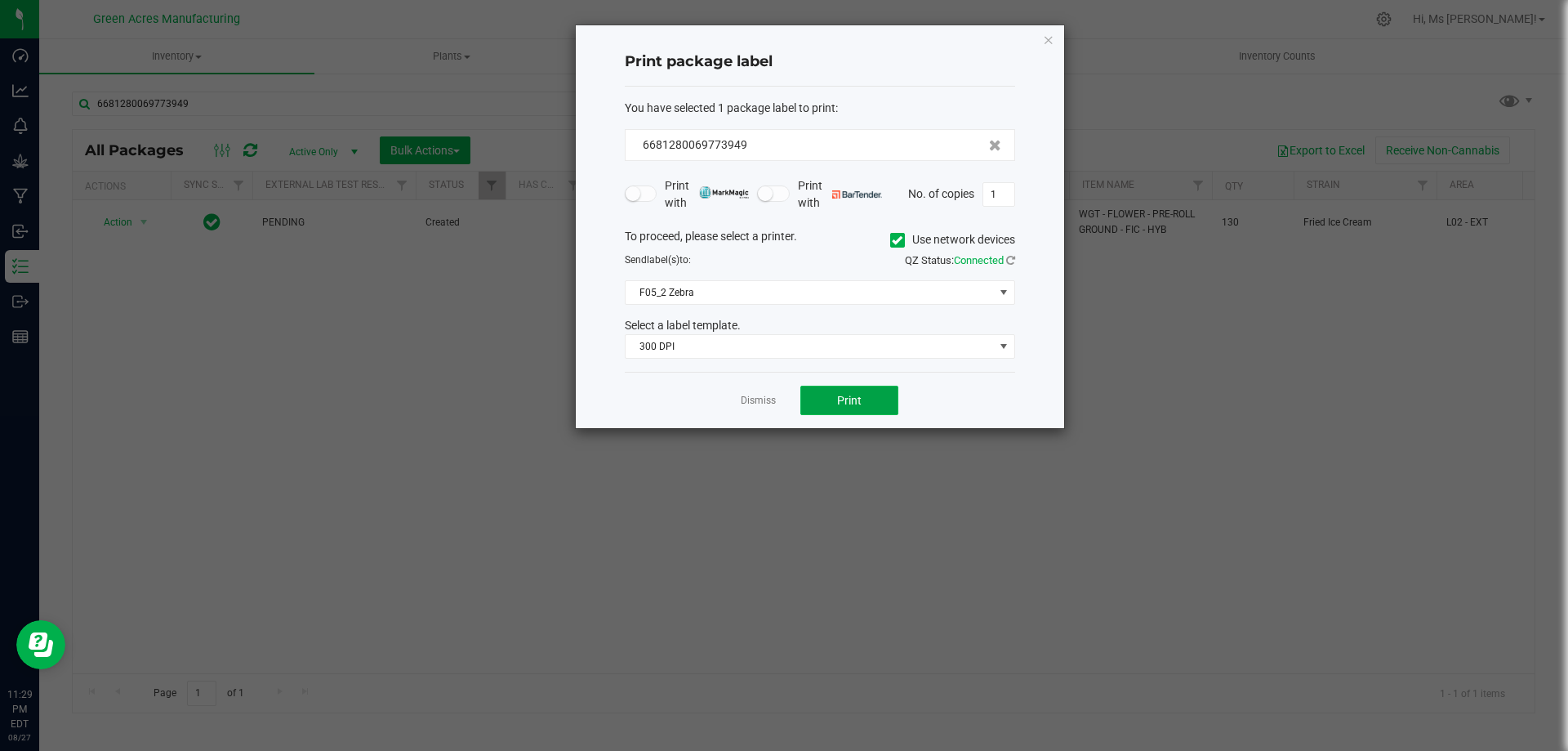
click at [839, 392] on button "Print" at bounding box center [849, 400] width 98 height 30
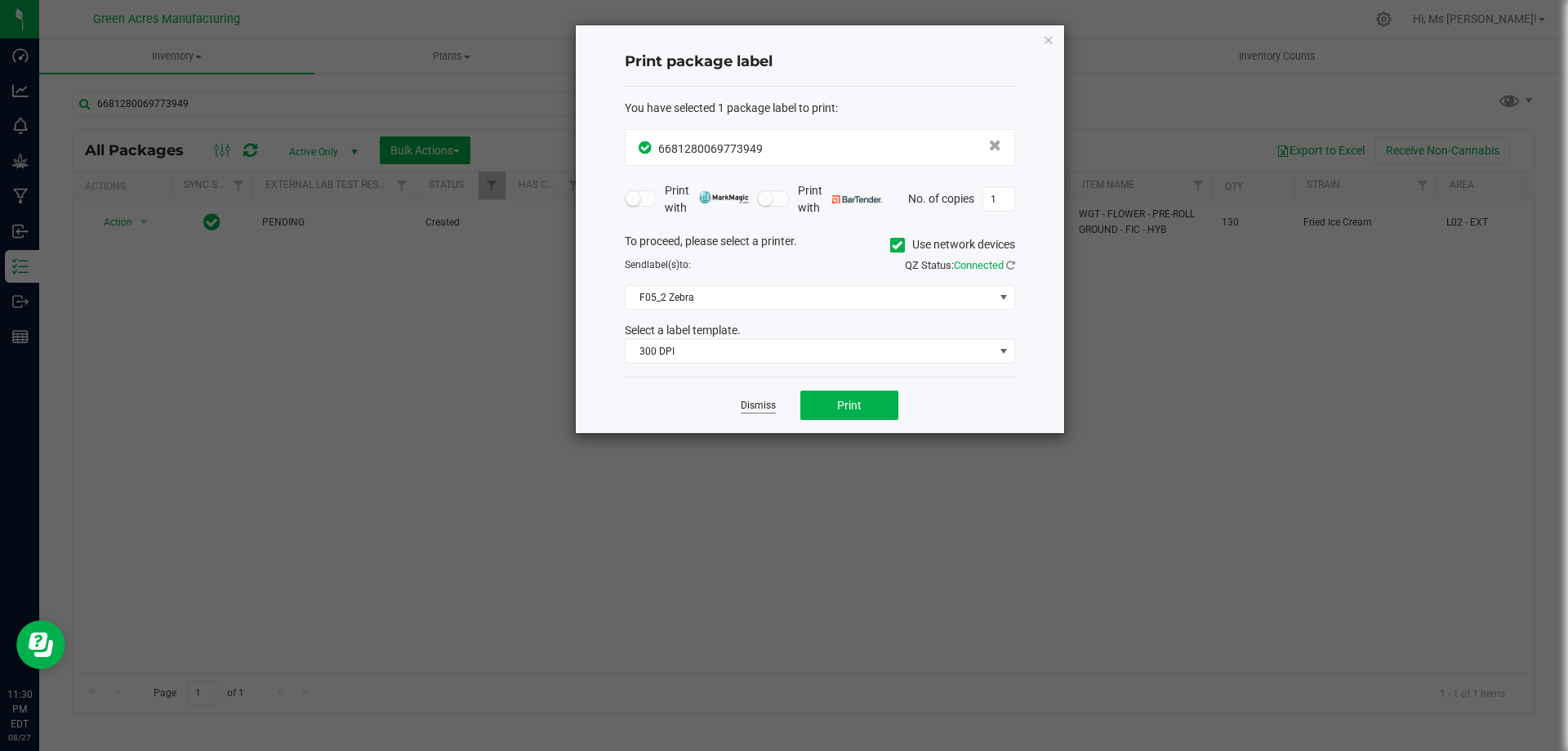
click at [766, 406] on link "Dismiss" at bounding box center [758, 405] width 35 height 14
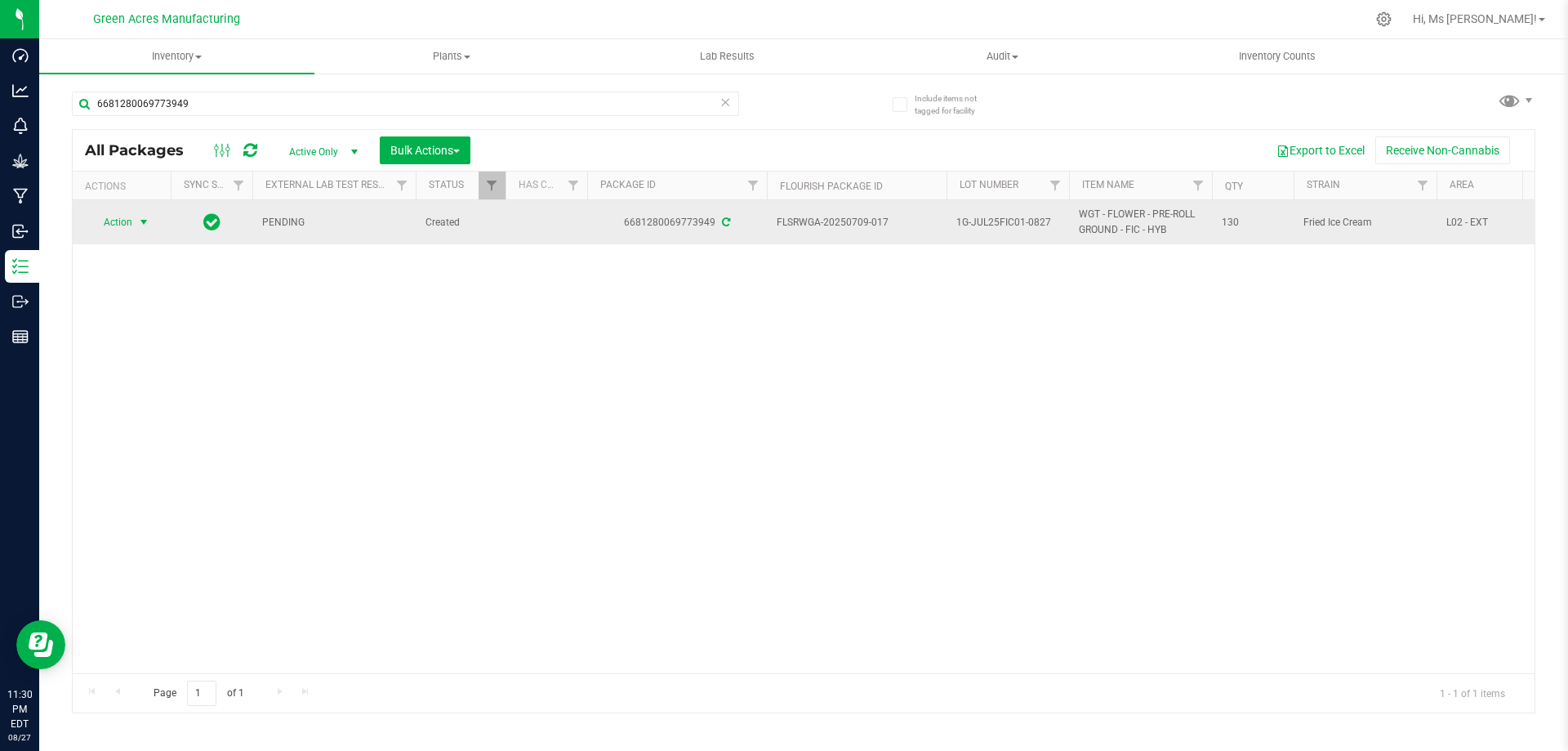
click at [128, 217] on span "Action" at bounding box center [111, 222] width 44 height 23
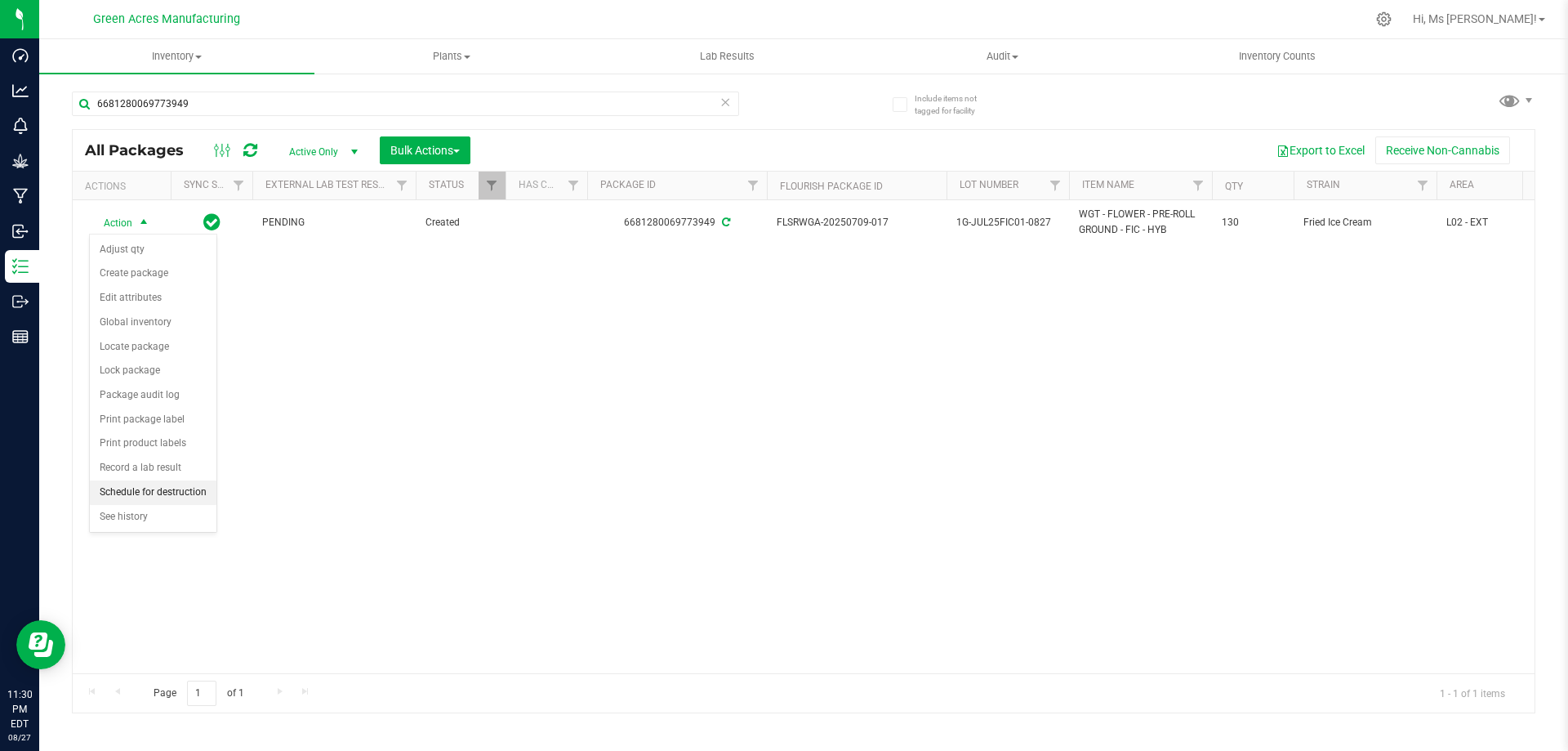
click at [182, 496] on li "Schedule for destruction" at bounding box center [153, 493] width 126 height 25
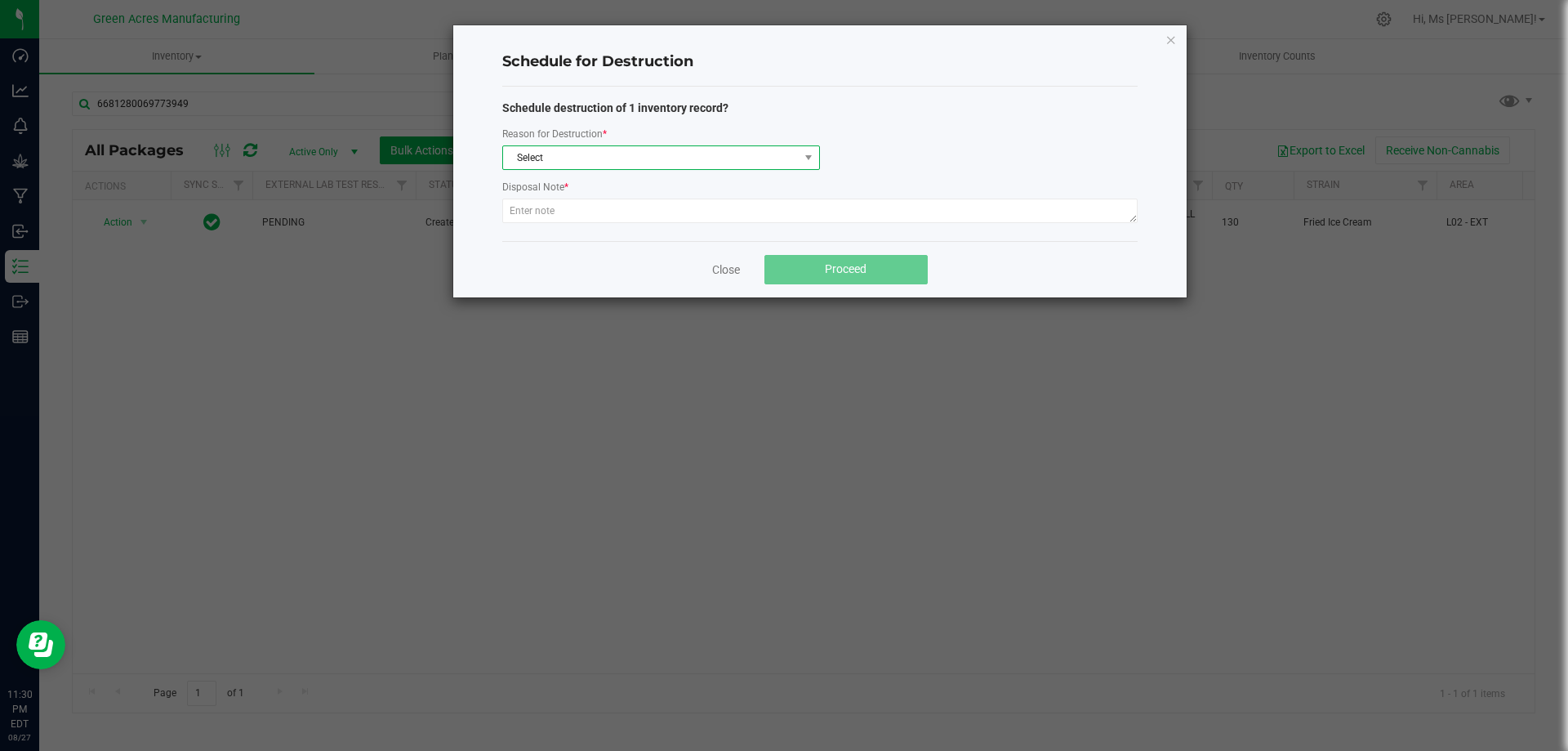
click at [746, 163] on span "Select" at bounding box center [651, 158] width 296 height 23
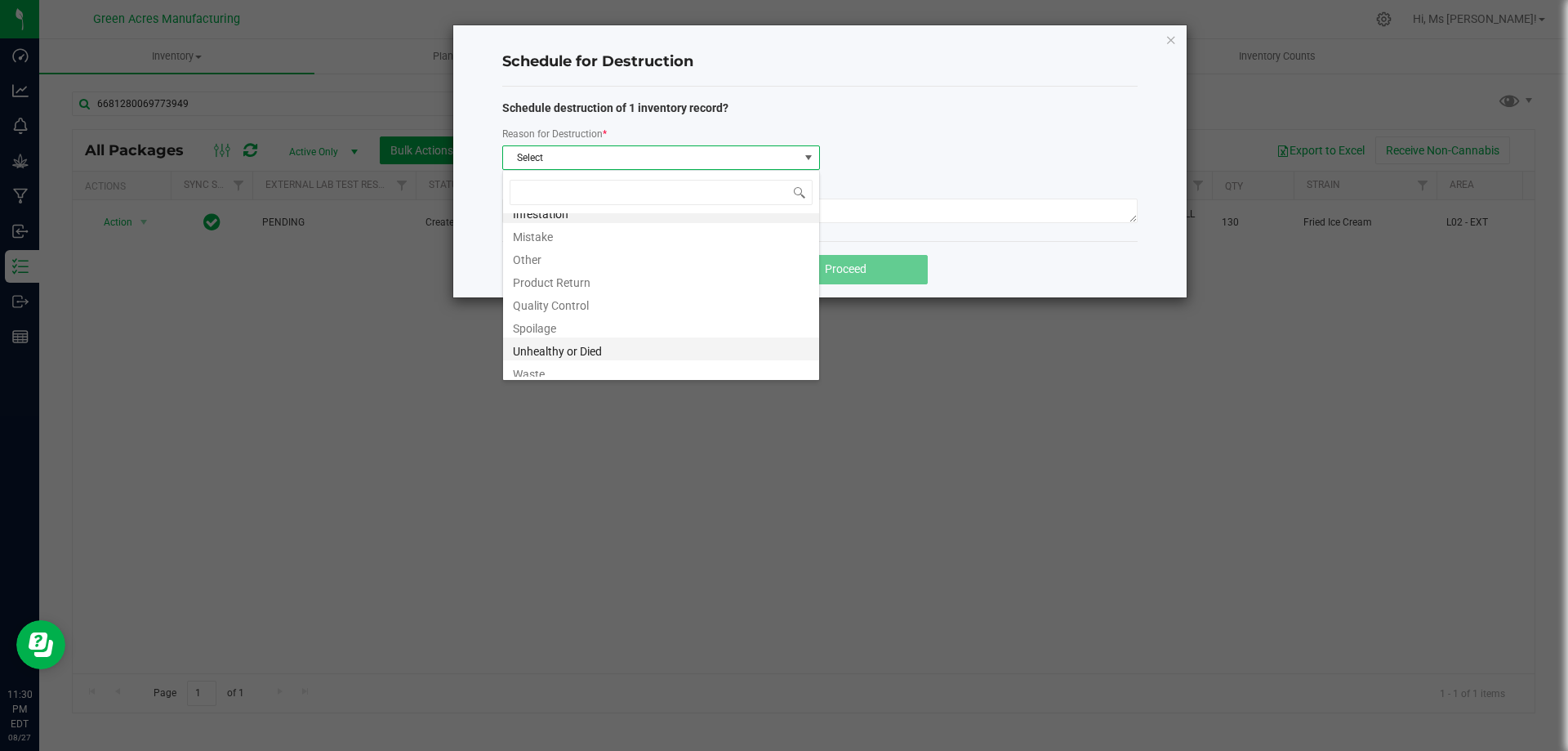
scroll to position [20, 0]
click at [593, 367] on li "Waste" at bounding box center [661, 366] width 316 height 23
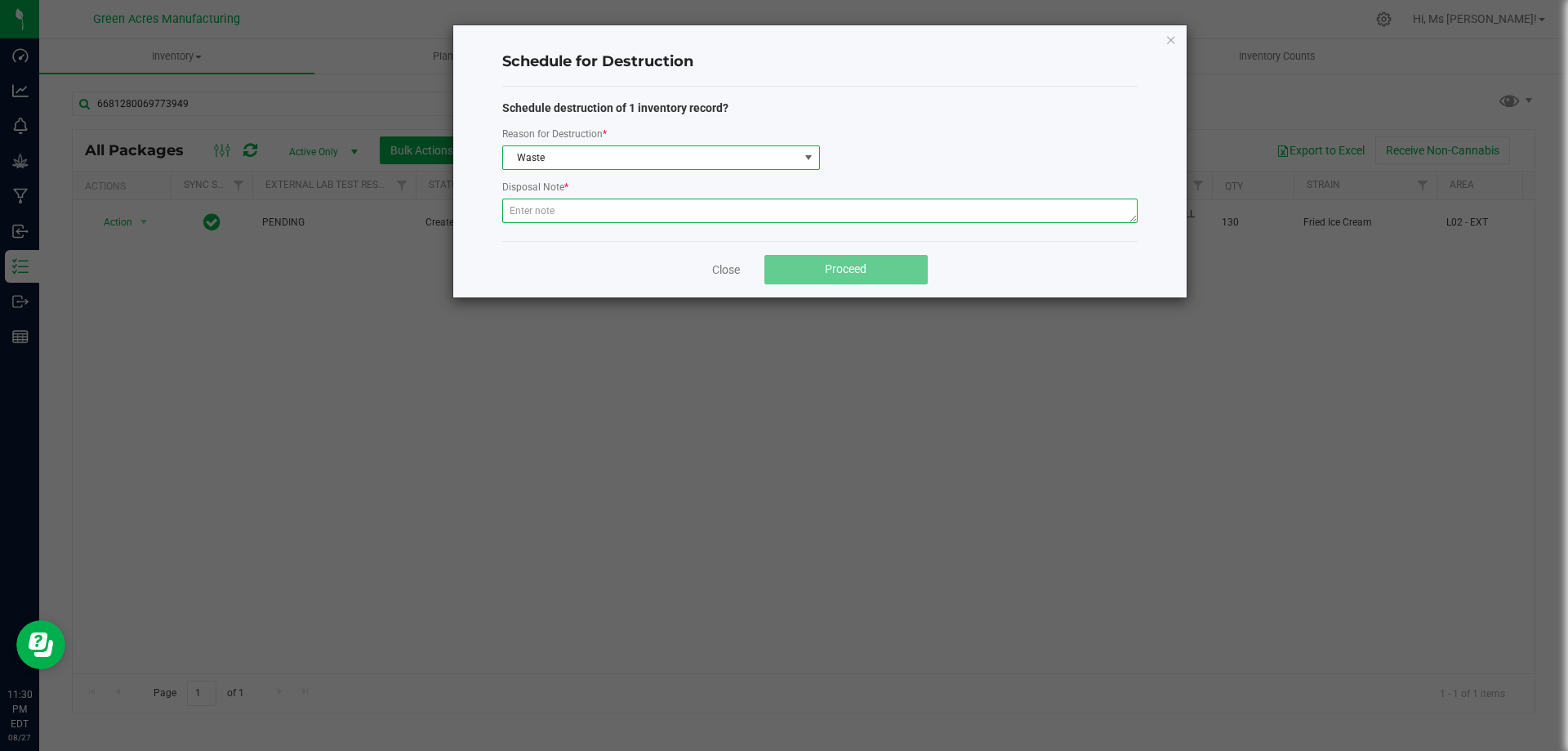
click at [617, 205] on textarea at bounding box center [820, 211] width 636 height 25
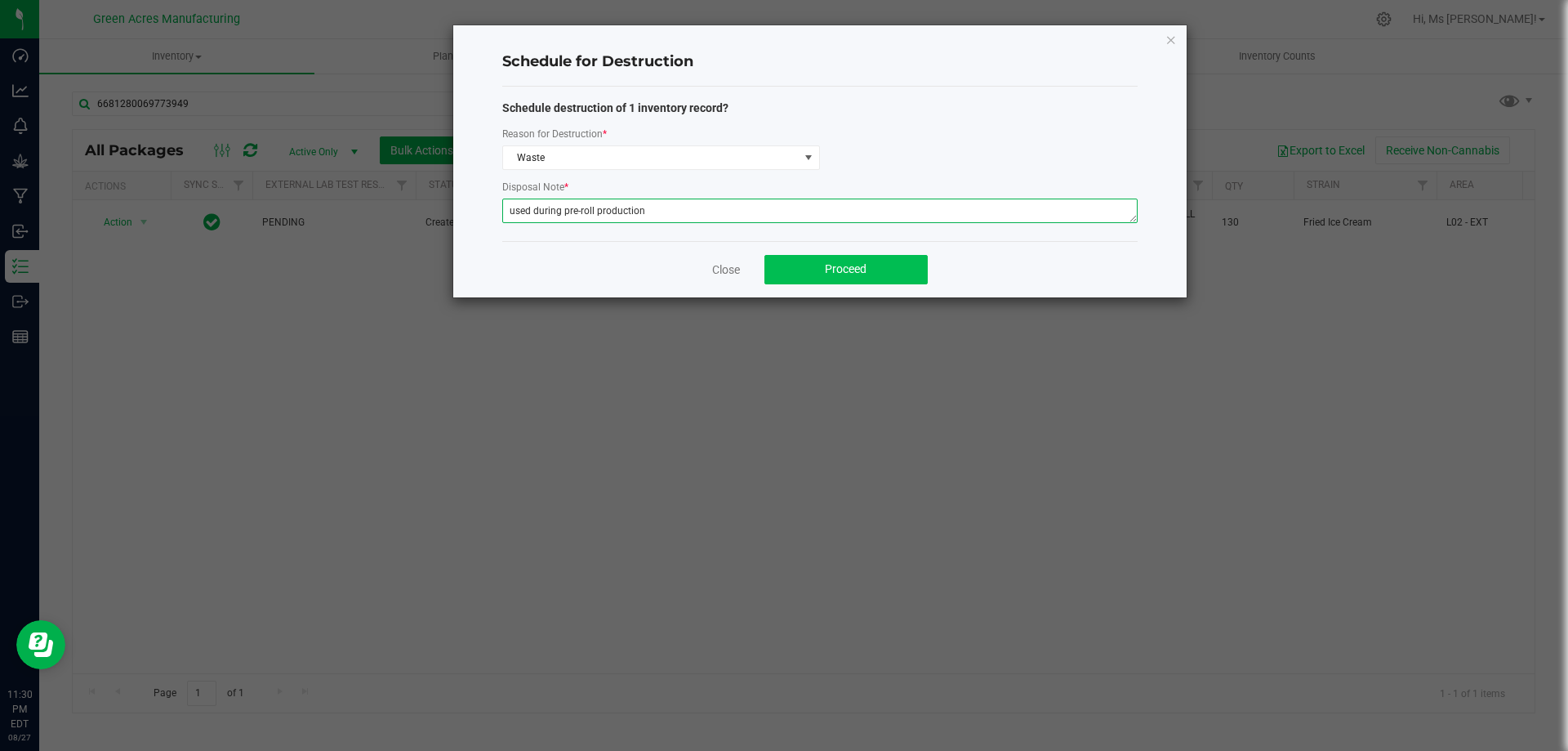
type textarea "used during pre-roll production"
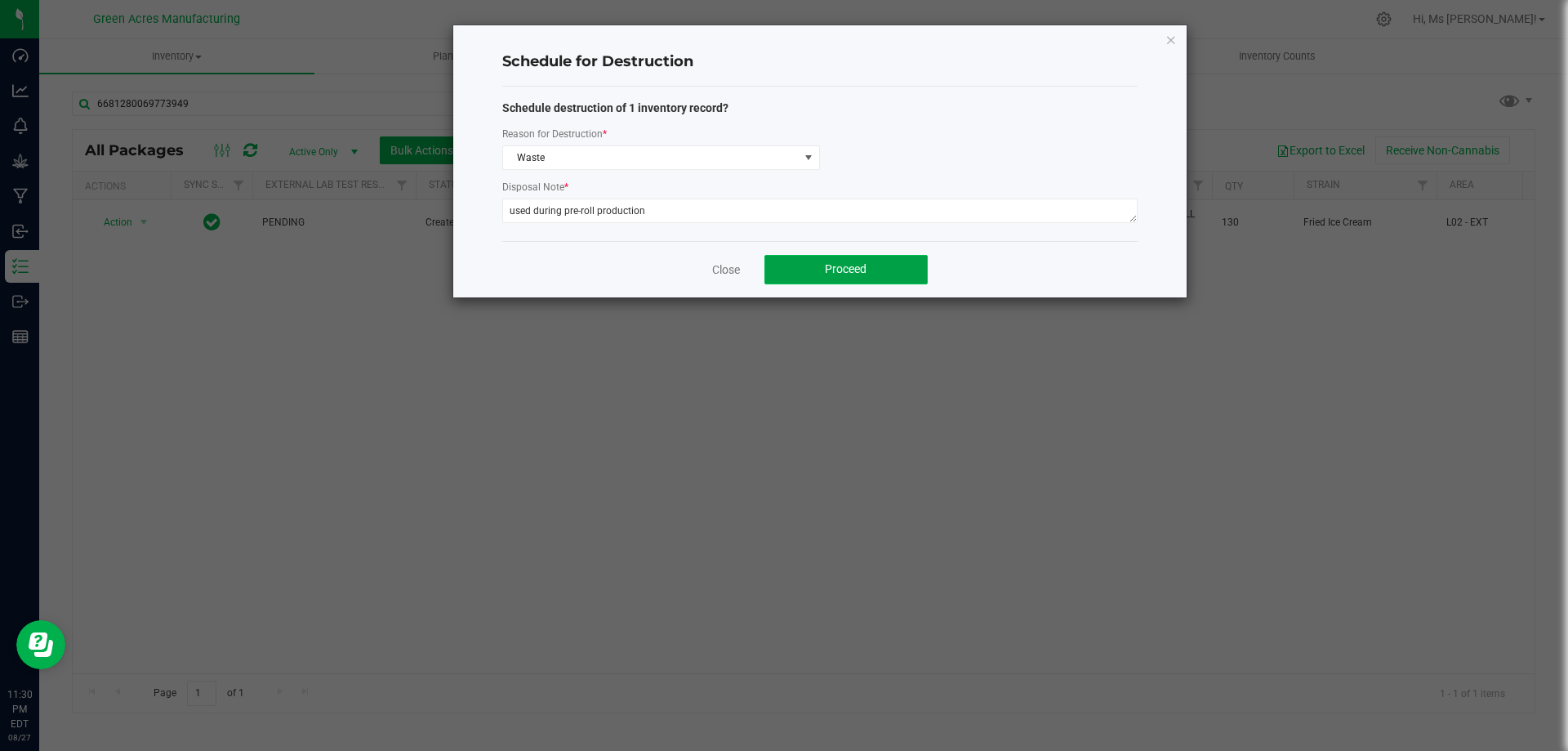
click at [820, 274] on button "Proceed" at bounding box center [846, 270] width 164 height 30
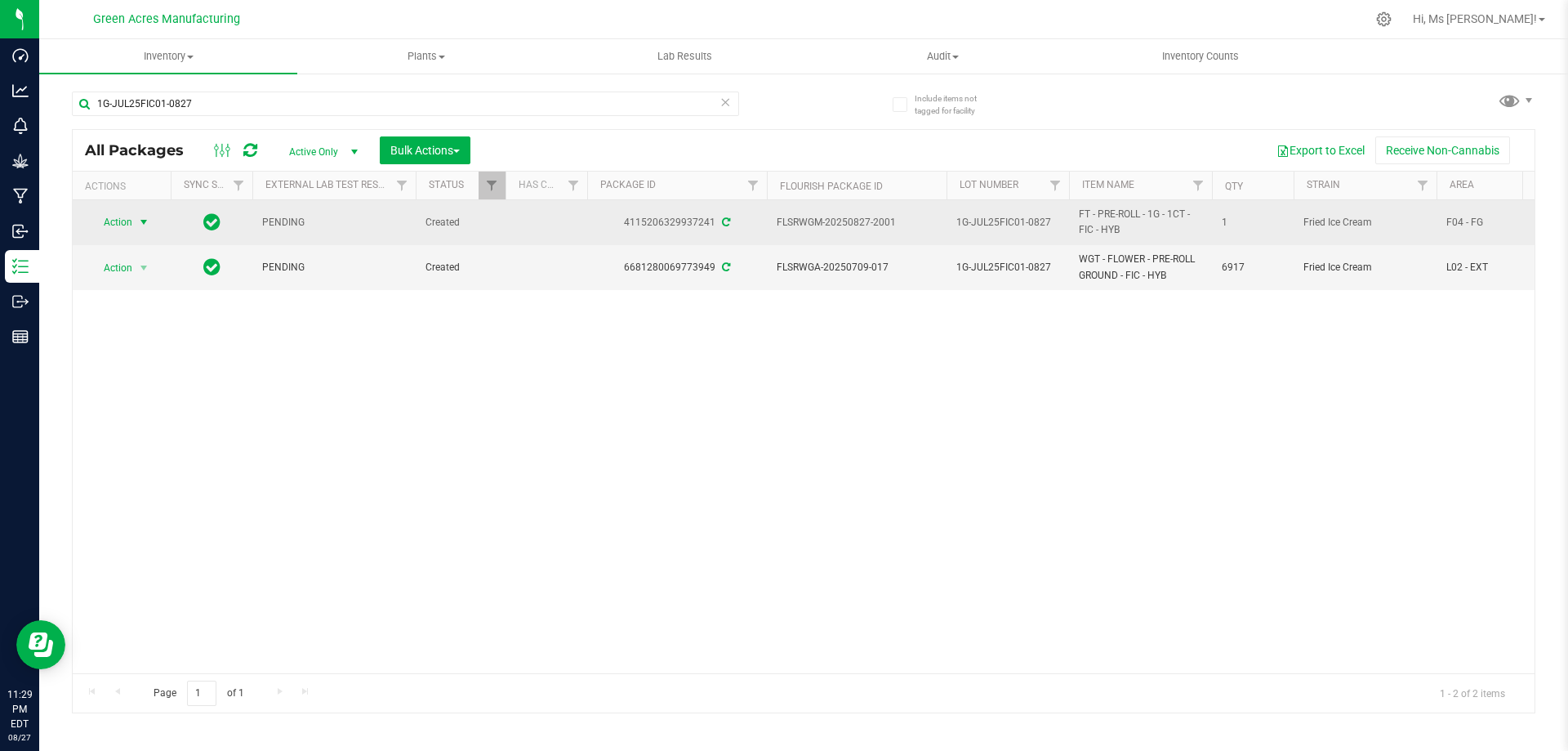
click at [126, 225] on span "Action" at bounding box center [111, 222] width 44 height 23
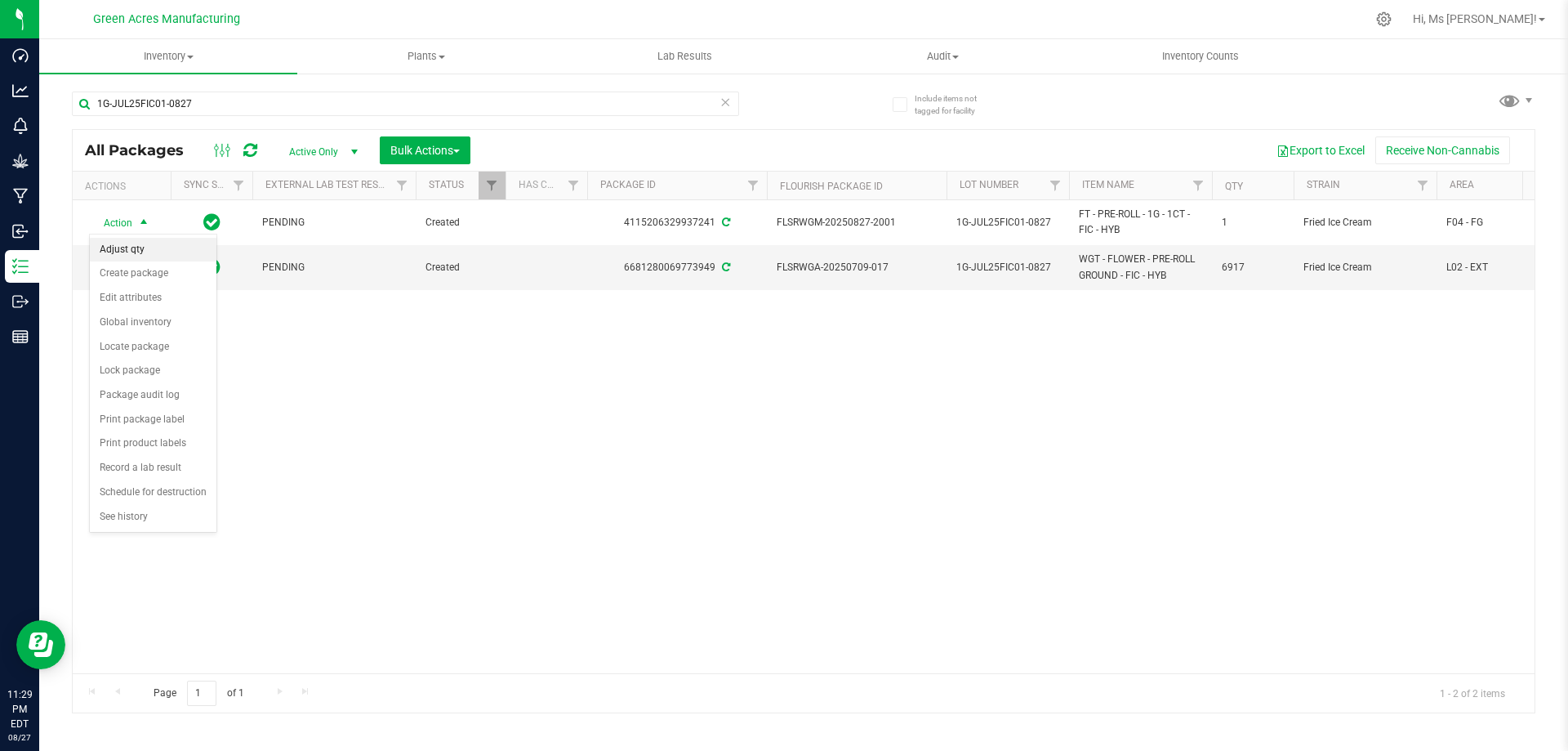
click at [126, 243] on li "Adjust qty" at bounding box center [153, 250] width 126 height 25
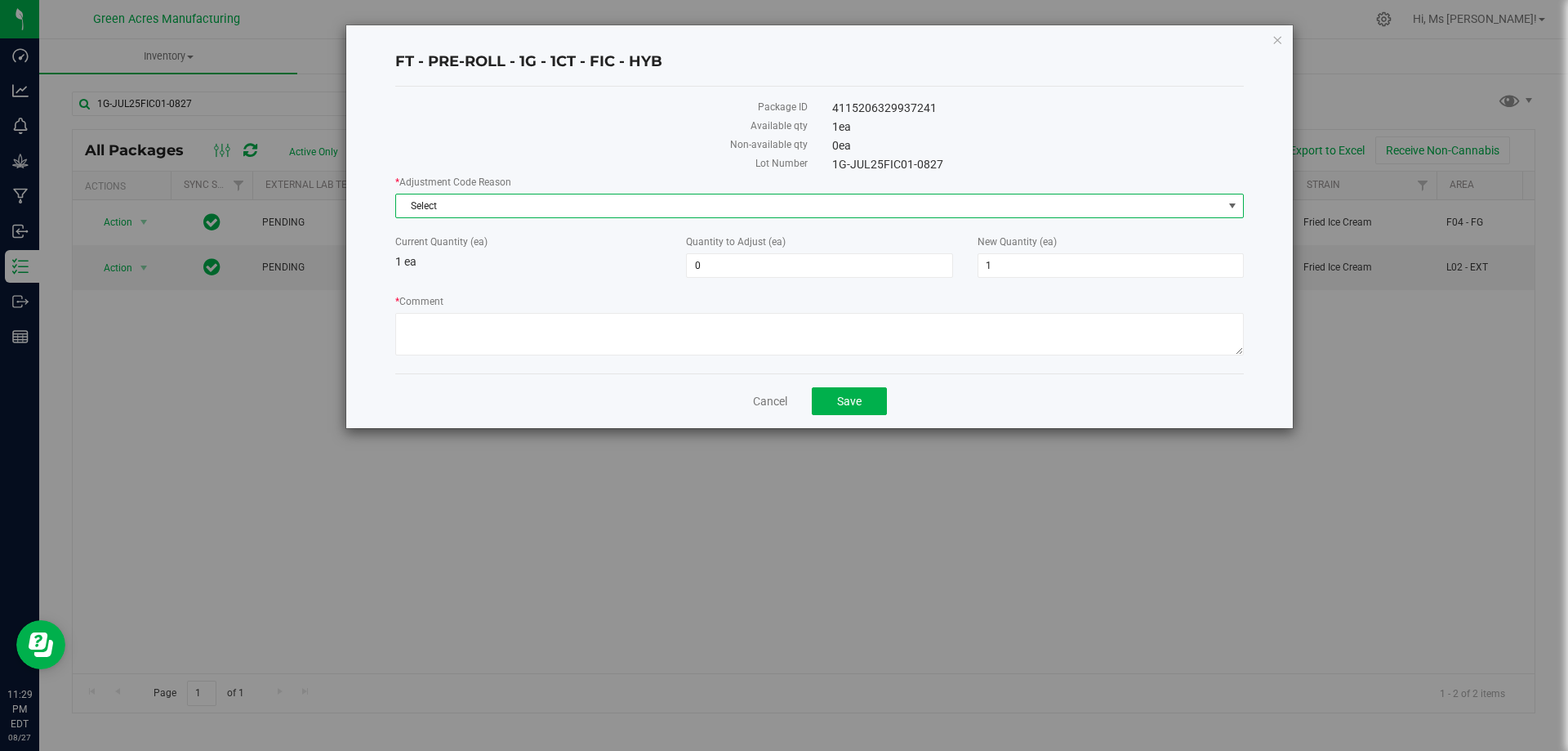
click at [684, 203] on span "Select" at bounding box center [809, 206] width 827 height 23
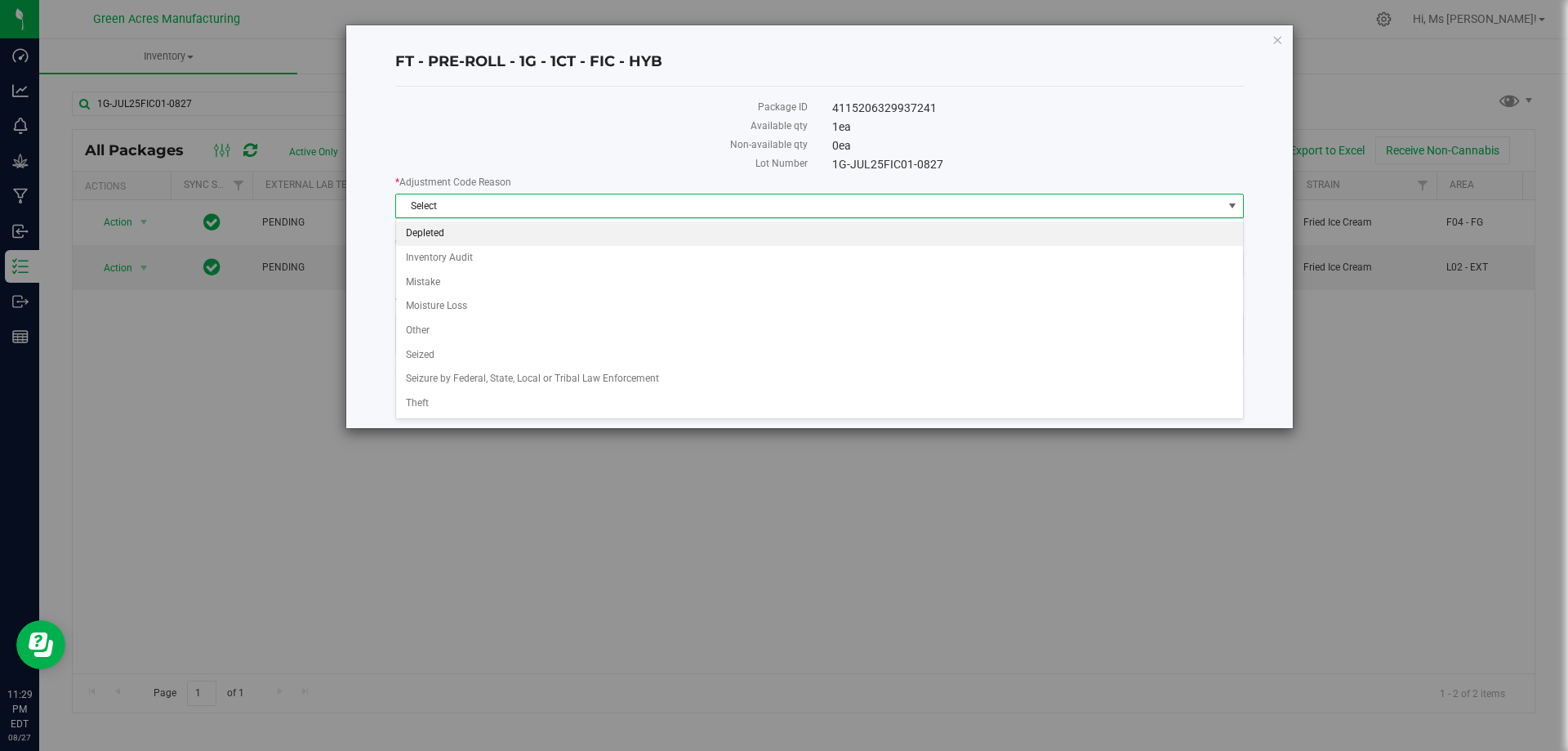
click at [670, 239] on li "Depleted" at bounding box center [819, 234] width 846 height 25
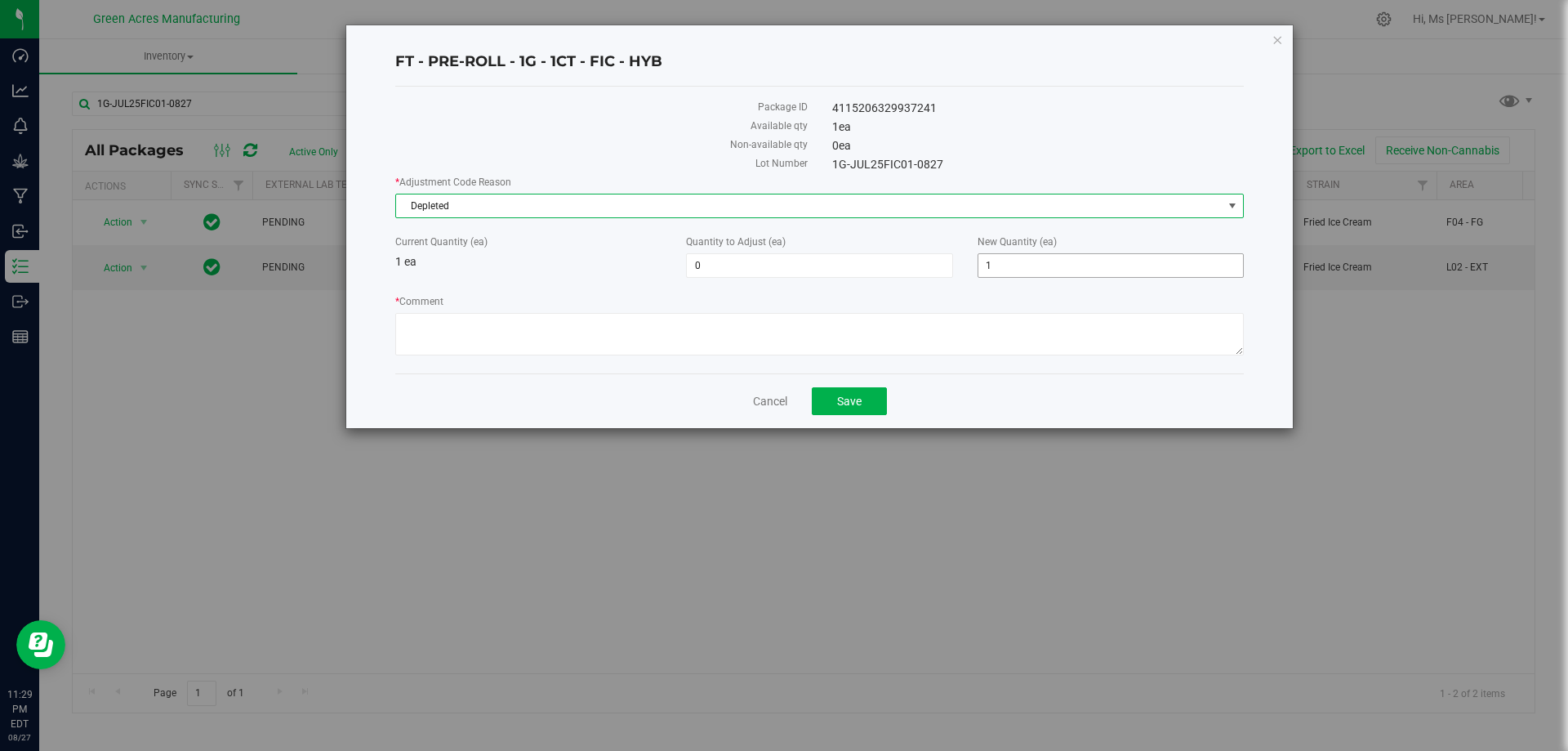
click at [1045, 262] on span "1 1" at bounding box center [1110, 265] width 266 height 25
click at [1045, 262] on input "1" at bounding box center [1110, 265] width 265 height 23
type input "0"
type input "-1"
type input "0"
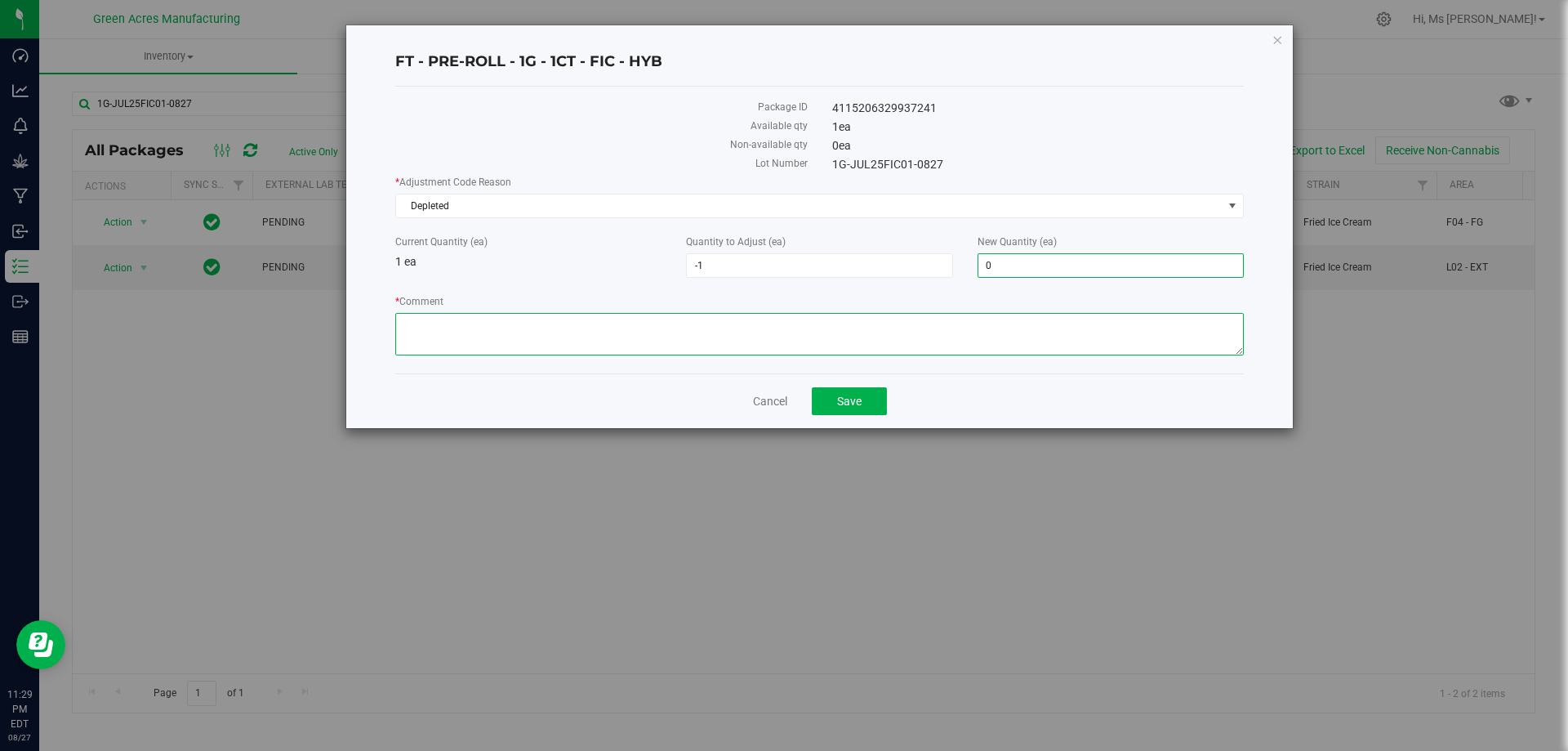
click at [930, 342] on textarea "* Comment" at bounding box center [819, 333] width 848 height 42
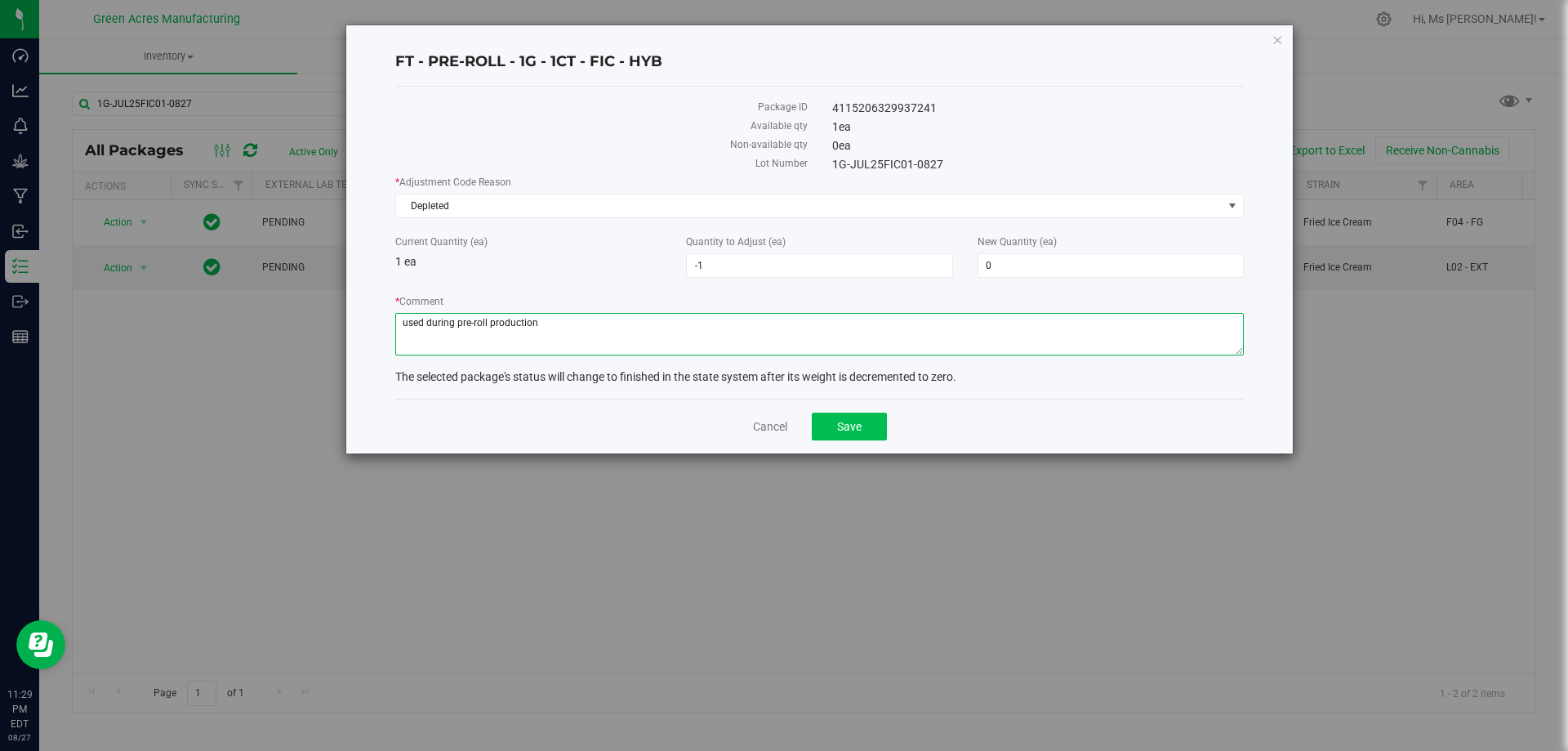
type textarea "used during pre-roll production"
click at [863, 428] on button "Save" at bounding box center [849, 427] width 75 height 28
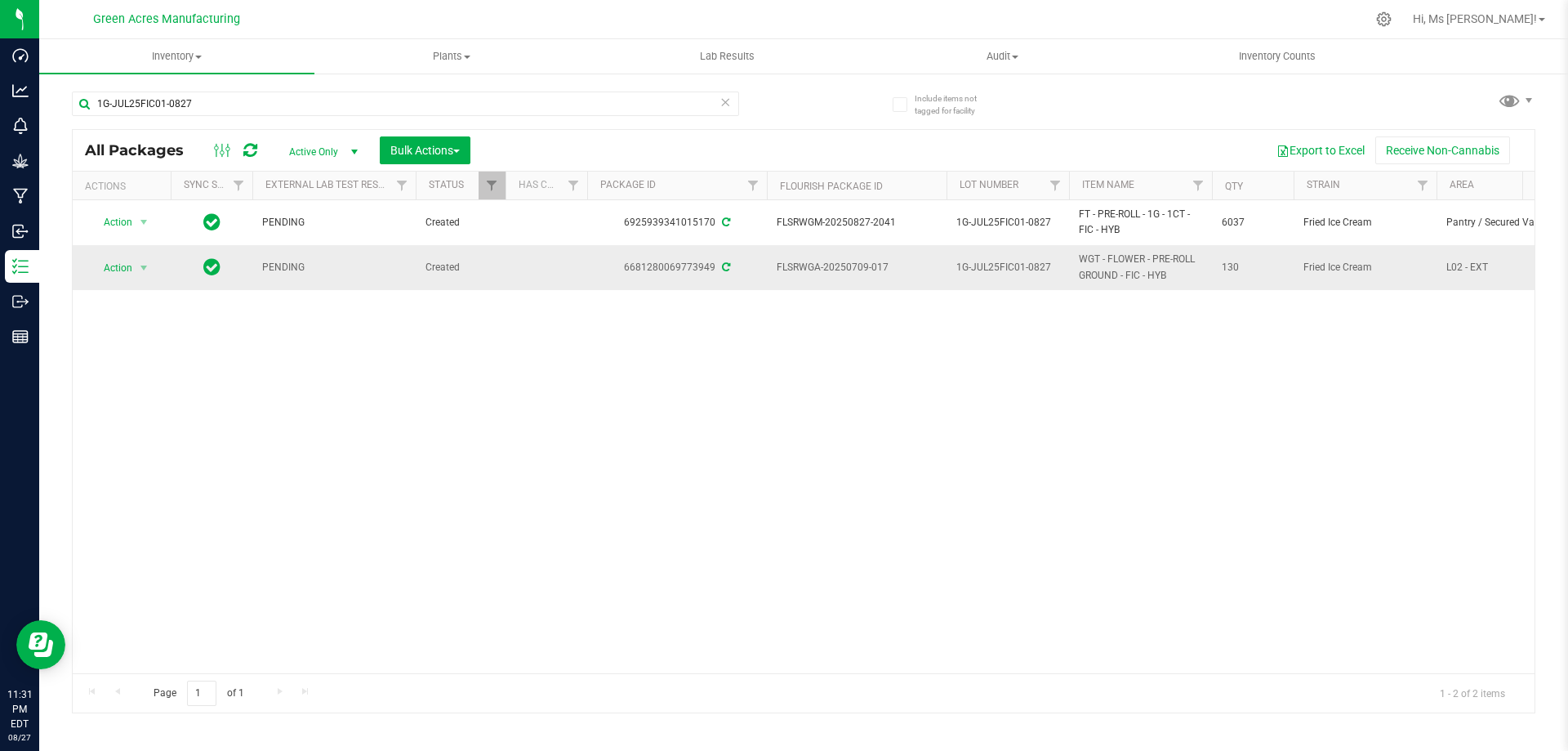
drag, startPoint x: 913, startPoint y: 270, endPoint x: 775, endPoint y: 267, distance: 138.0
click at [775, 267] on td "FLSRWGA-20250709-017" at bounding box center [856, 266] width 179 height 44
copy span "FLSRWGA-20250709-017"
